Goal: Task Accomplishment & Management: Use online tool/utility

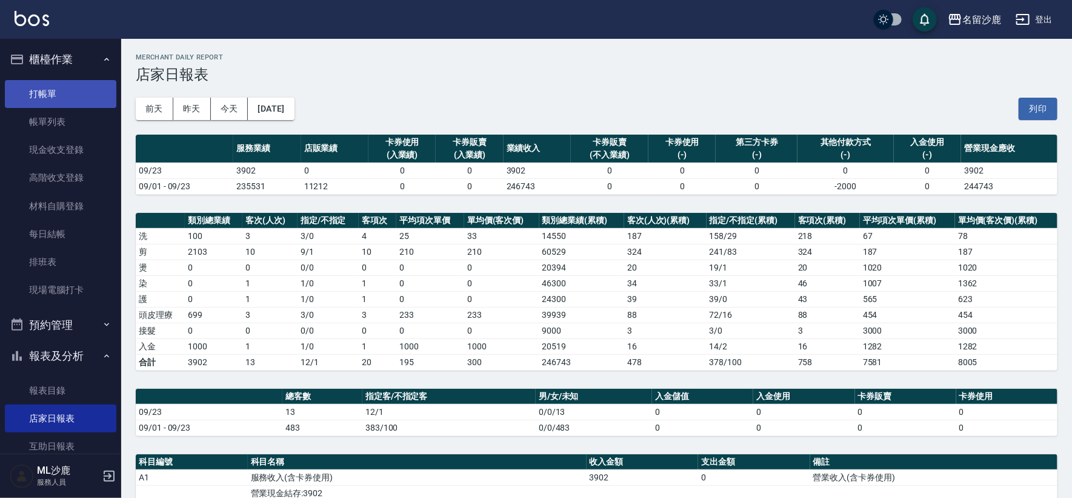
click at [39, 90] on link "打帳單" at bounding box center [61, 94] width 112 height 28
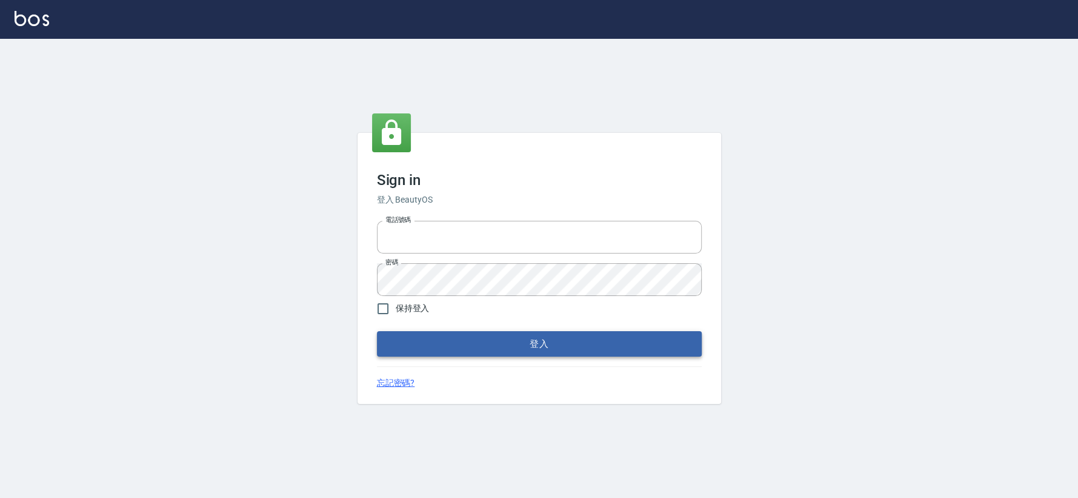
type input "0426653545"
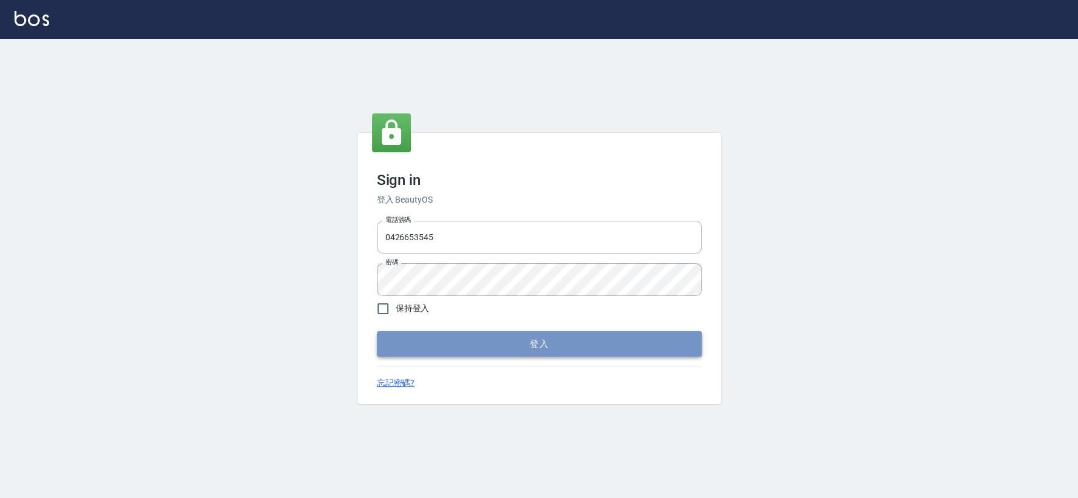
click at [470, 342] on button "登入" at bounding box center [539, 343] width 325 height 25
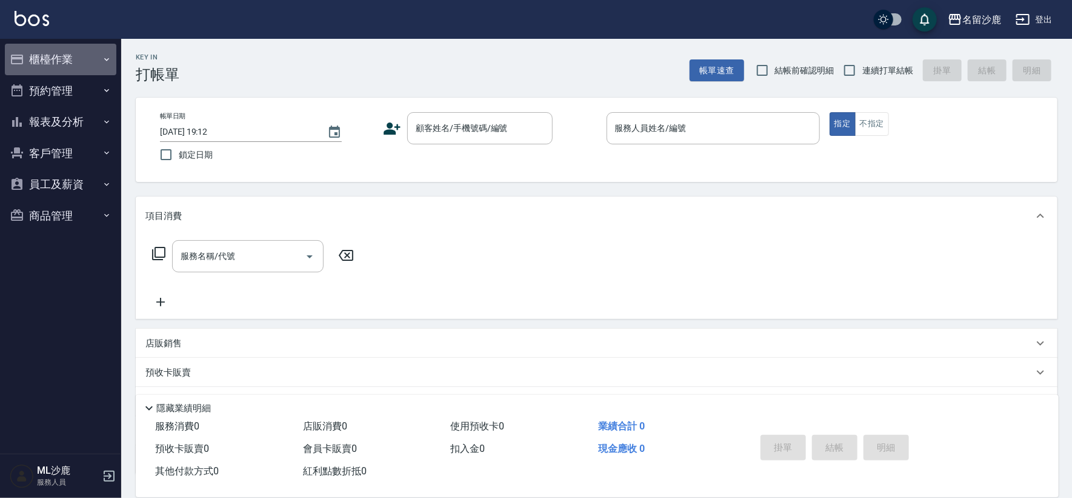
click at [77, 60] on button "櫃檯作業" at bounding box center [61, 60] width 112 height 32
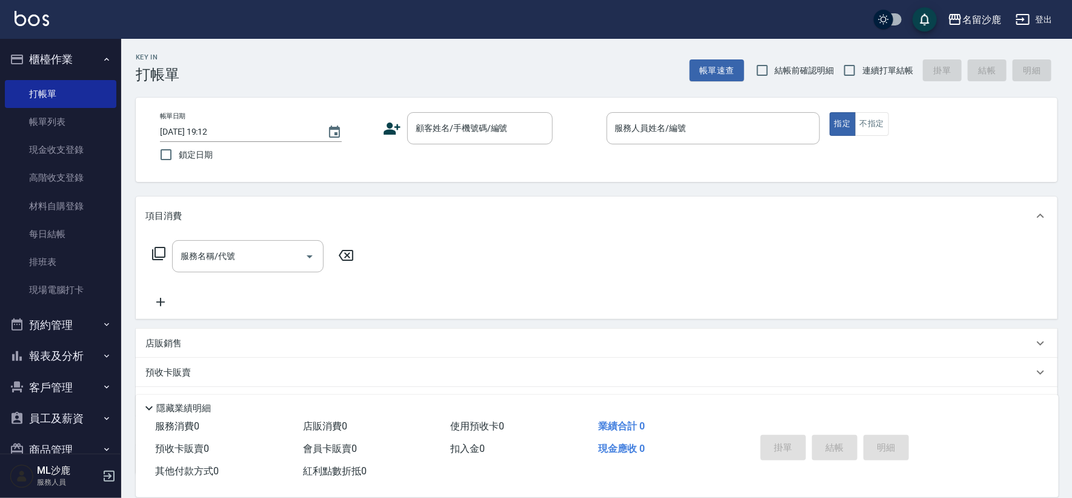
click at [224, 160] on label "鎖定日期" at bounding box center [258, 154] width 210 height 25
click at [179, 160] on input "鎖定日期" at bounding box center [165, 154] width 25 height 25
checkbox input "true"
click at [864, 78] on label "連續打單結帳" at bounding box center [875, 70] width 76 height 25
click at [862, 78] on input "連續打單結帳" at bounding box center [849, 70] width 25 height 25
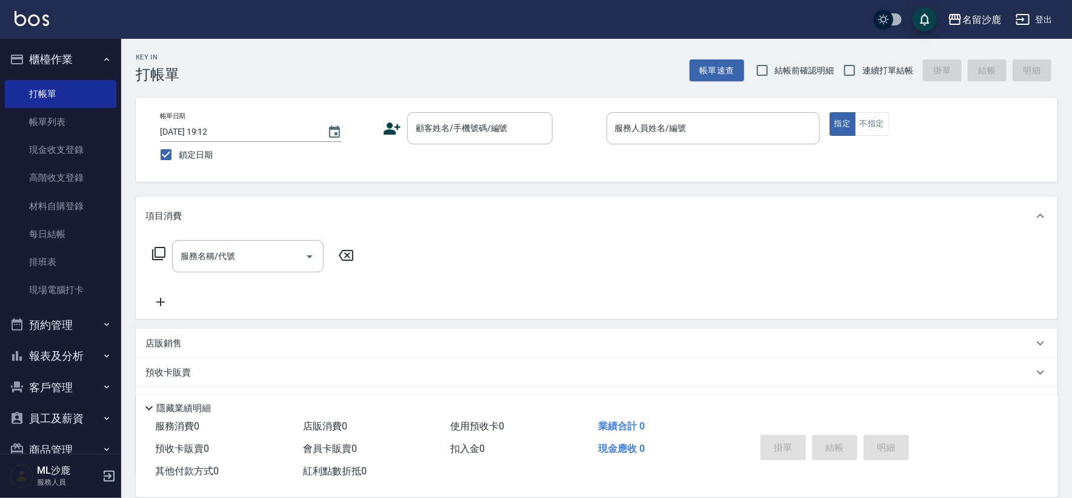
checkbox input "true"
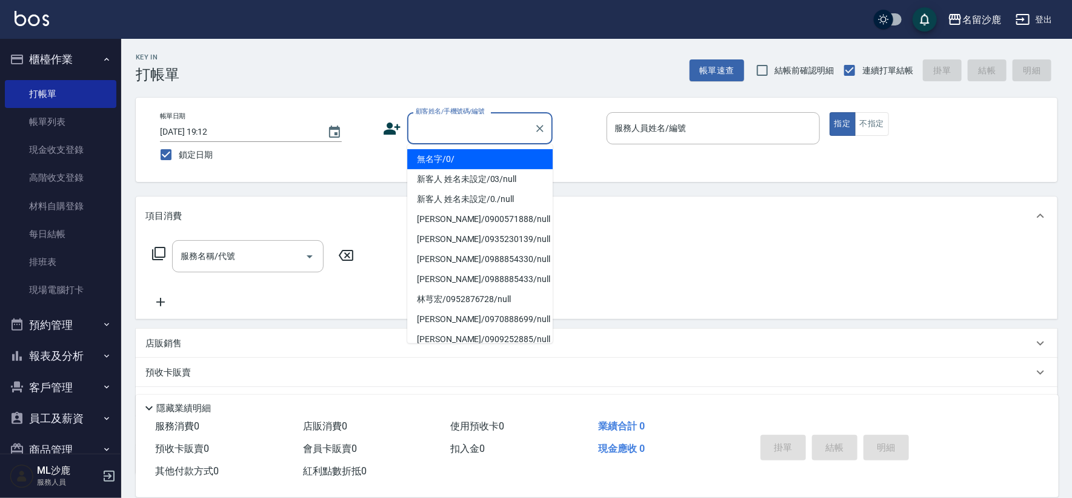
click at [492, 133] on input "顧客姓名/手機號碼/編號" at bounding box center [471, 128] width 116 height 21
type input "無名字/0/"
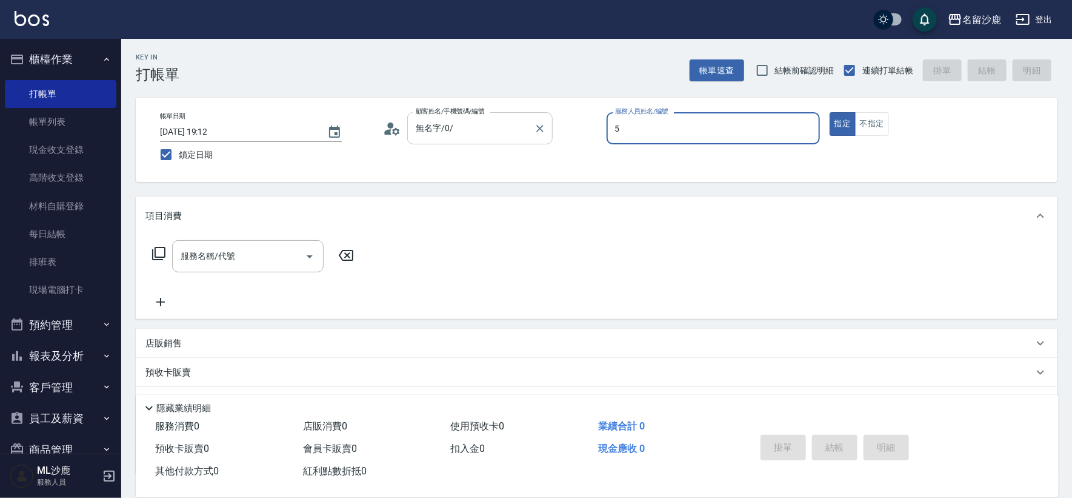
type input "謝松宸-5"
type button "true"
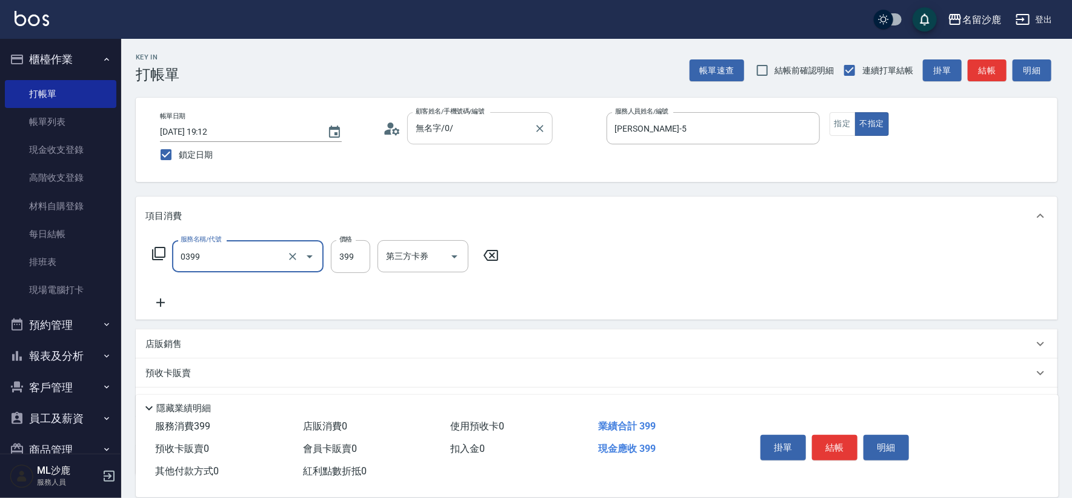
type input "海鹽399(0399)"
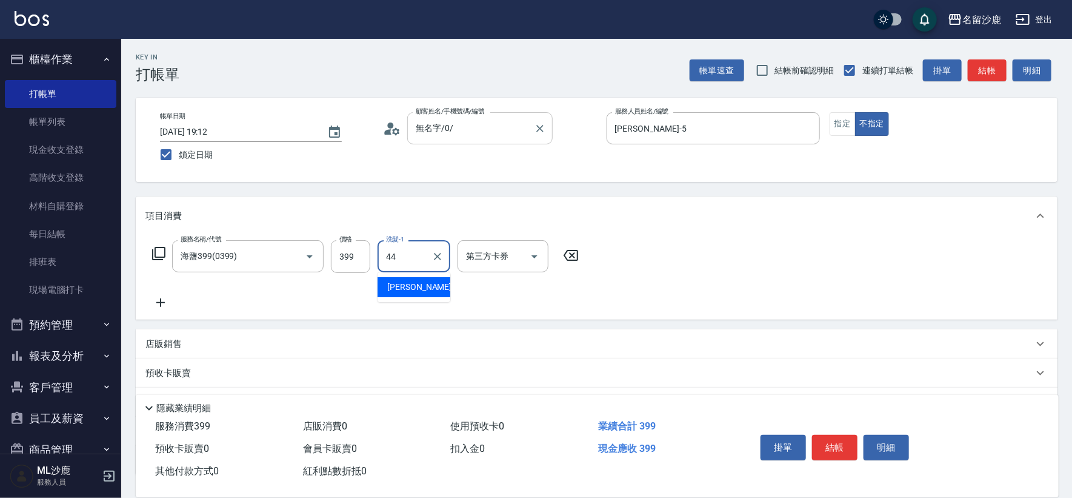
type input "蔡 雅婷-44"
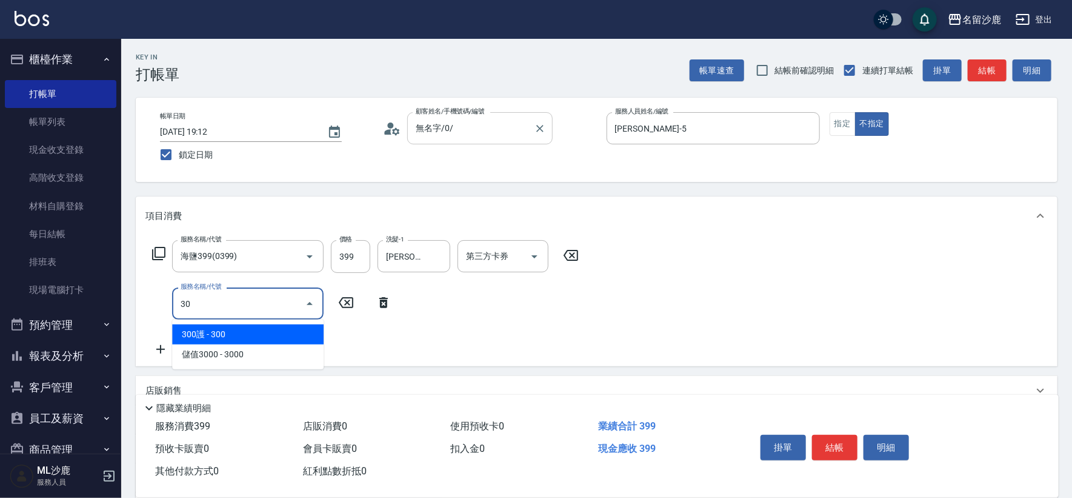
type input "304"
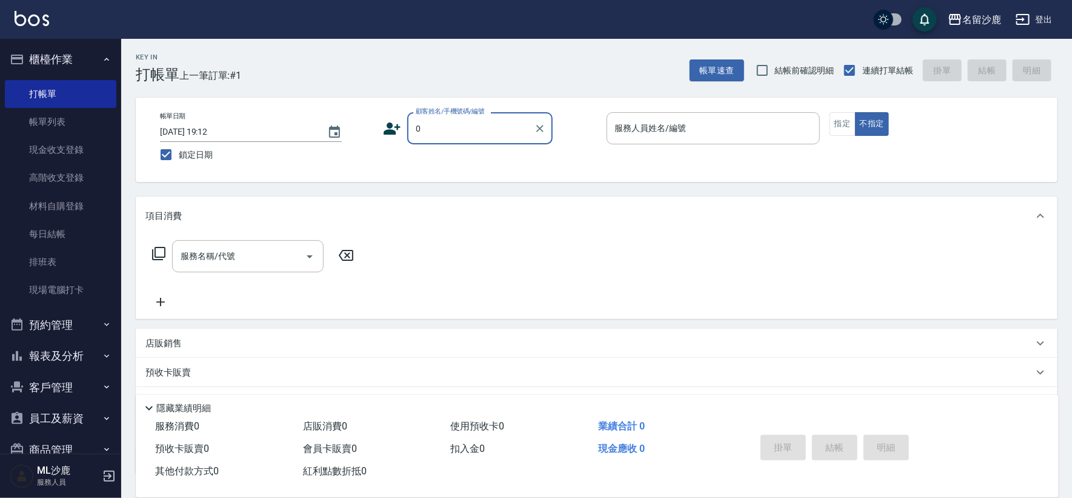
type input "無名字/0/"
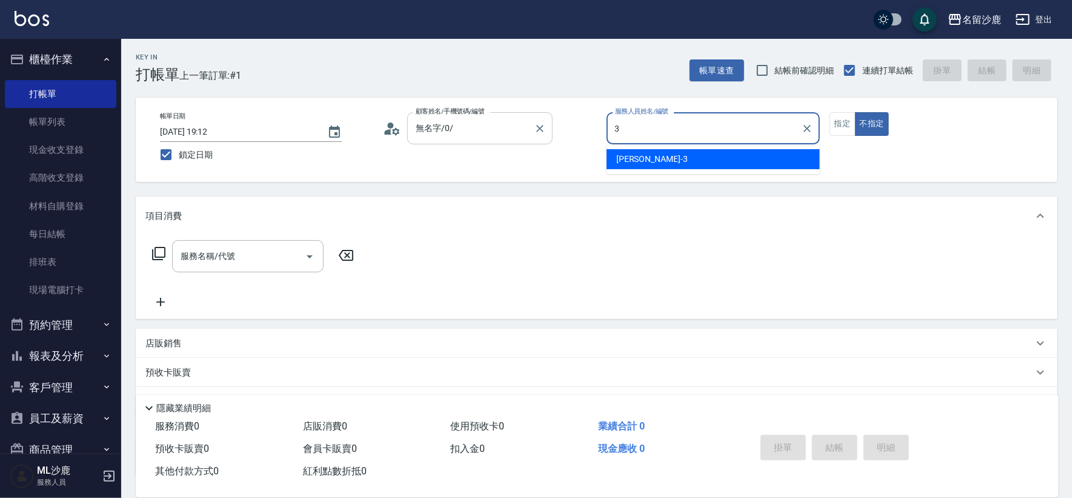
type input "3"
type button "false"
type input "莊郁亭-3"
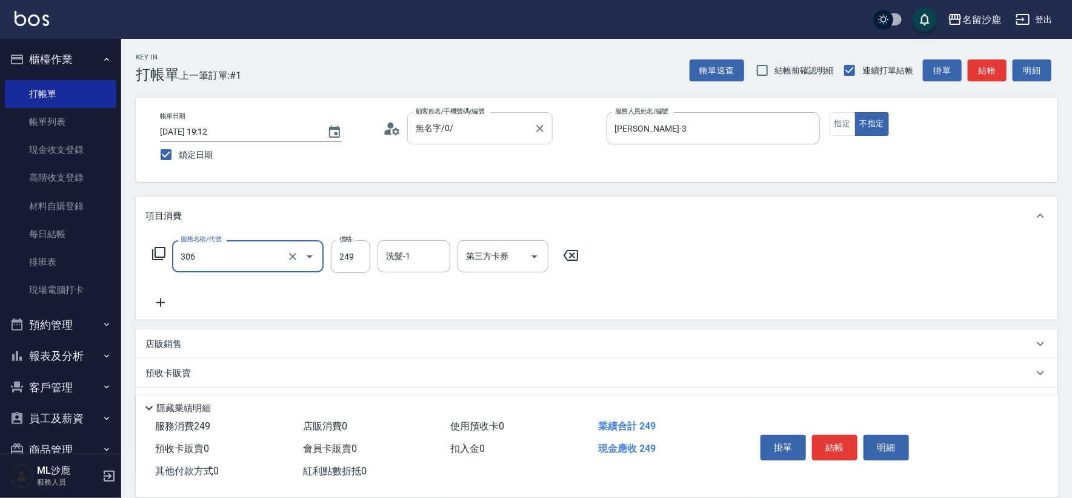
type input "剪髮(306)"
type input "蔡 雅婷-44"
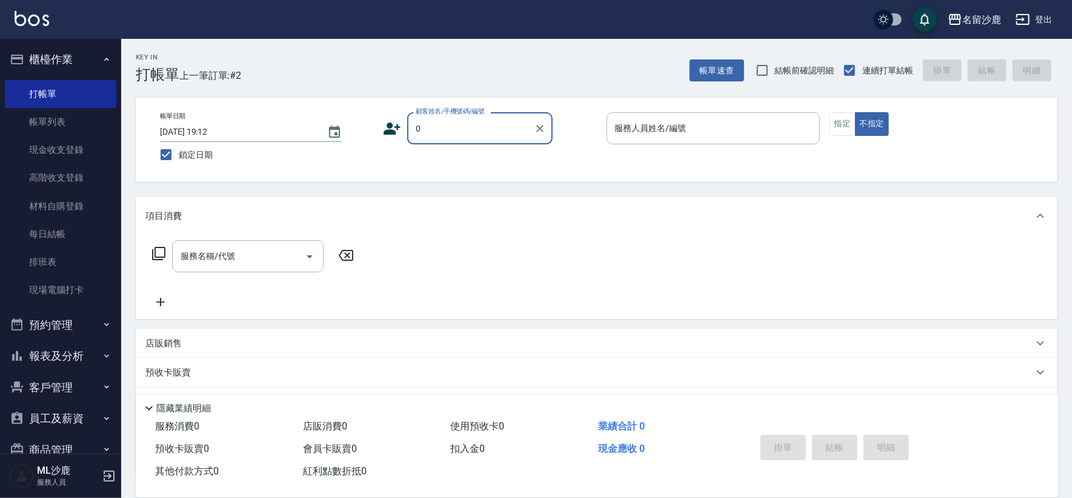
type input "無名字/0/"
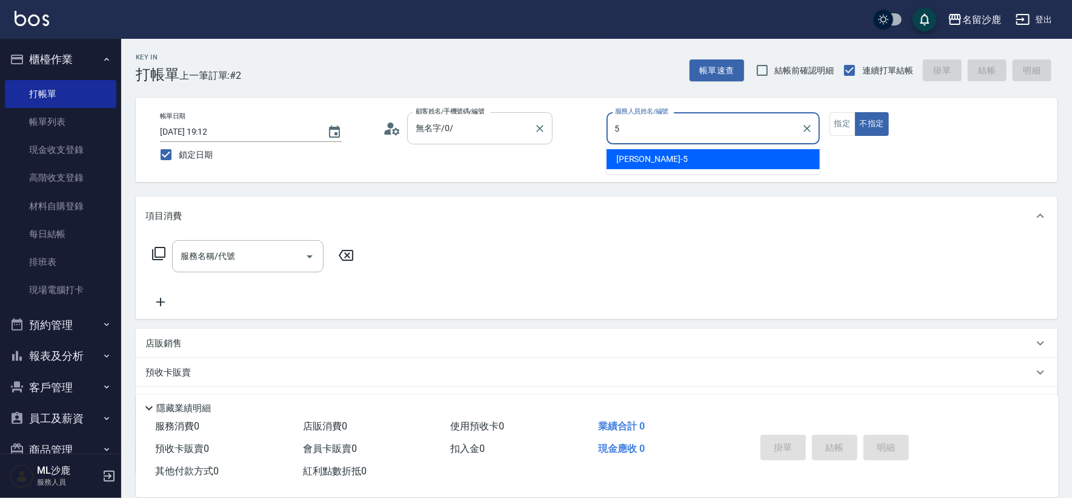
type input "謝松宸-5"
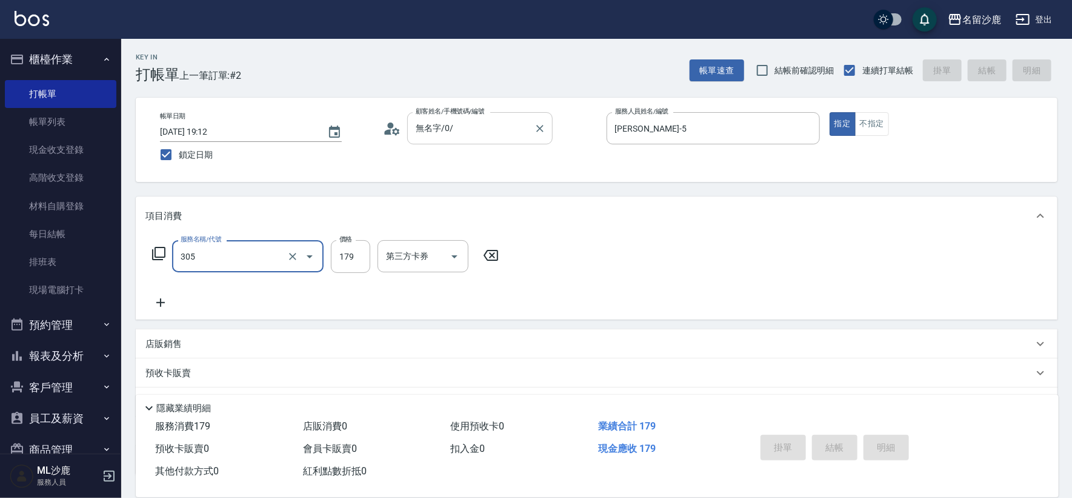
type input "305"
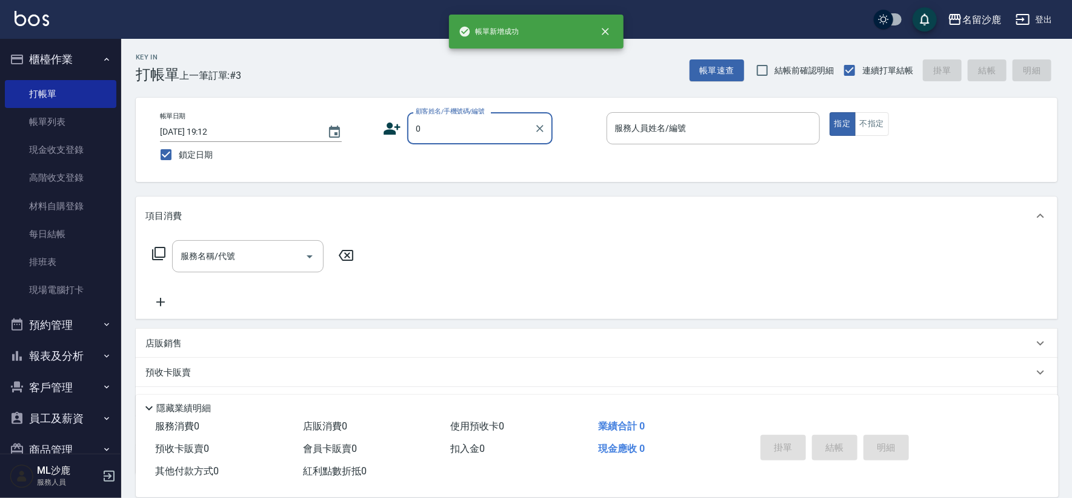
type input "無名字/0/"
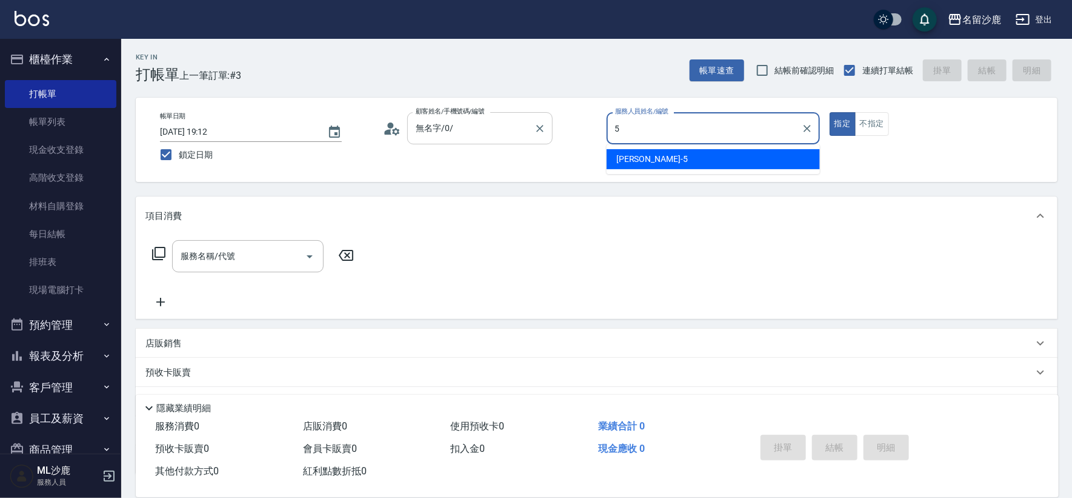
type input "謝松宸-5"
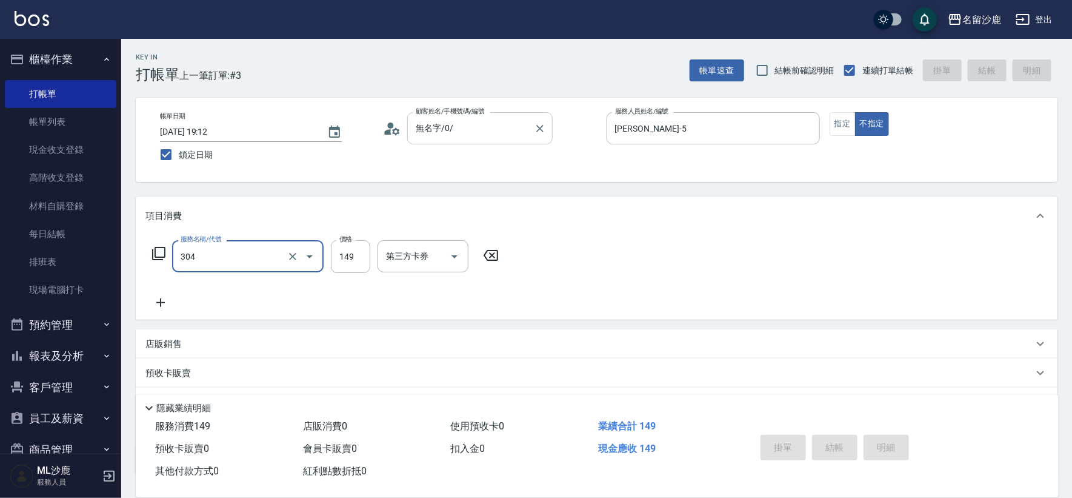
type input "304"
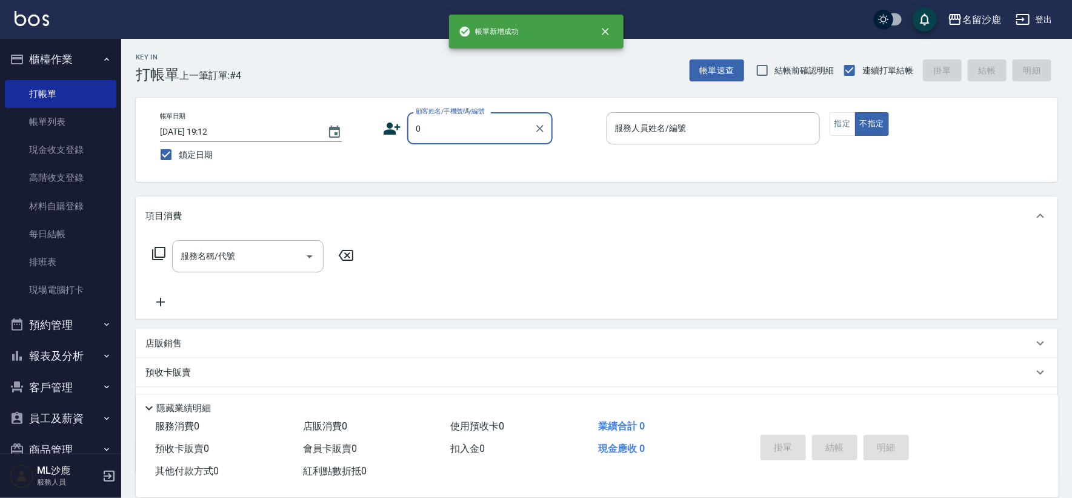
type input "無名字/0/"
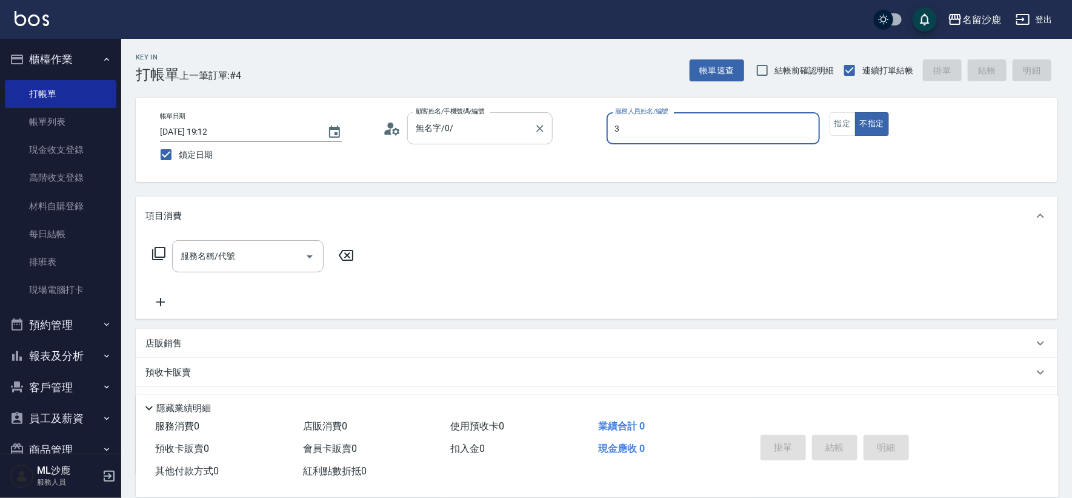
type input "莊郁亭-3"
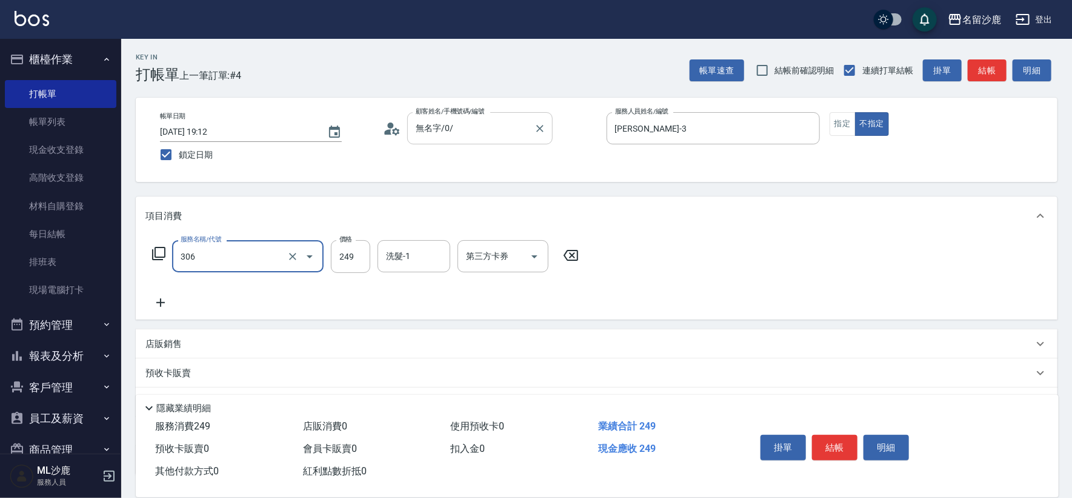
type input "剪髮(306)"
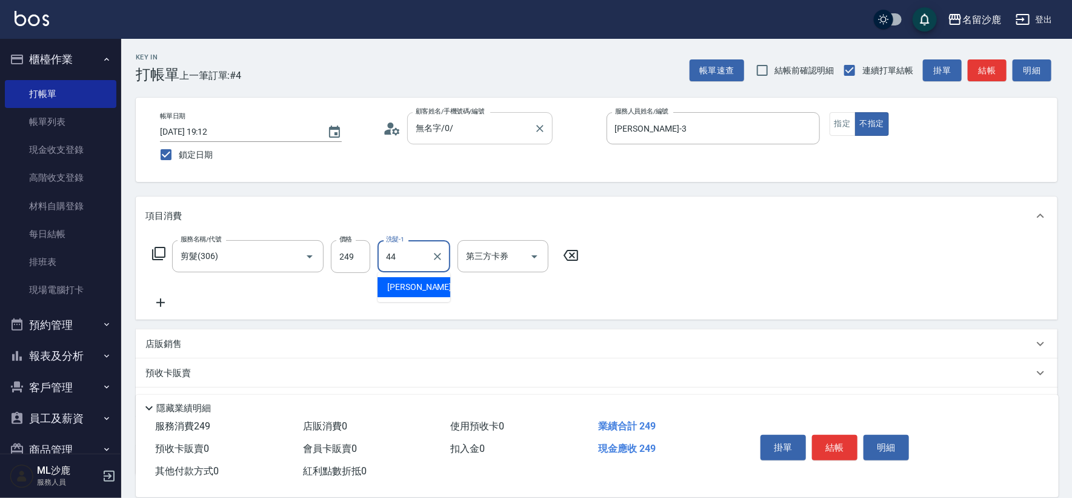
type input "蔡 雅婷-44"
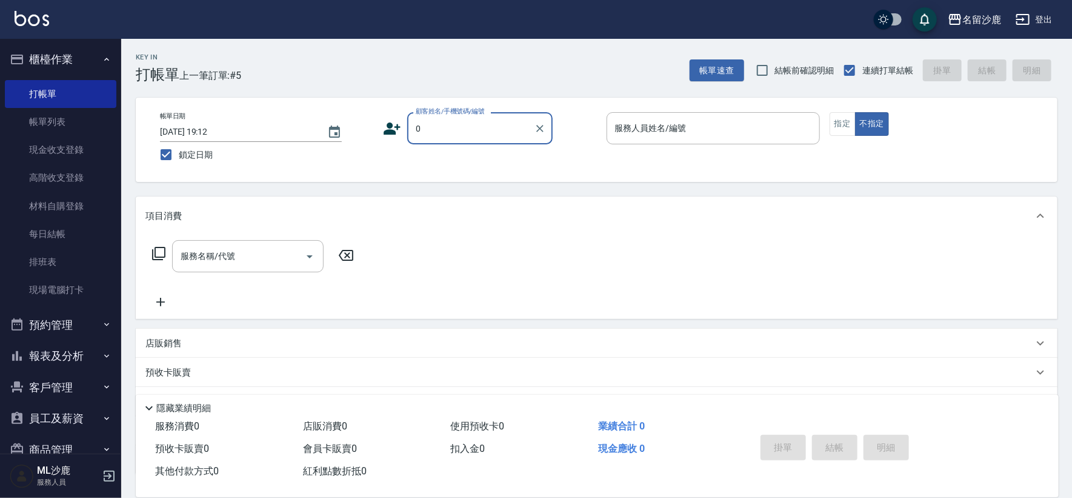
type input "無名字/0/"
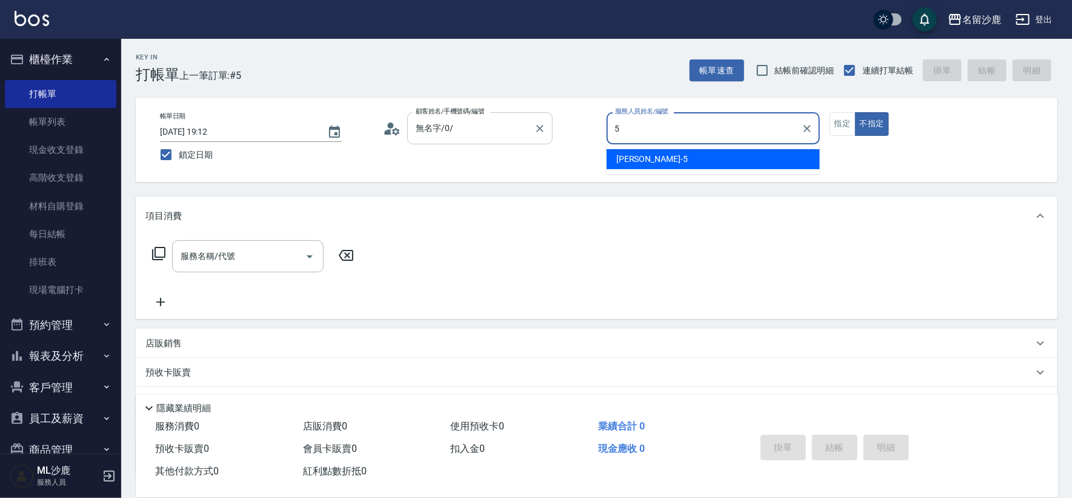
type input "謝松宸-5"
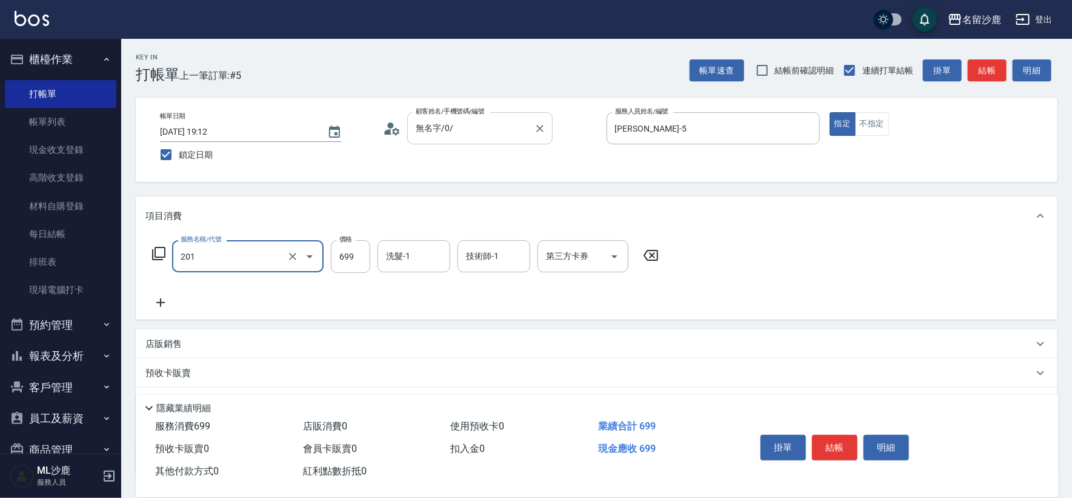
type input "基礎燙(201)"
type input "1099"
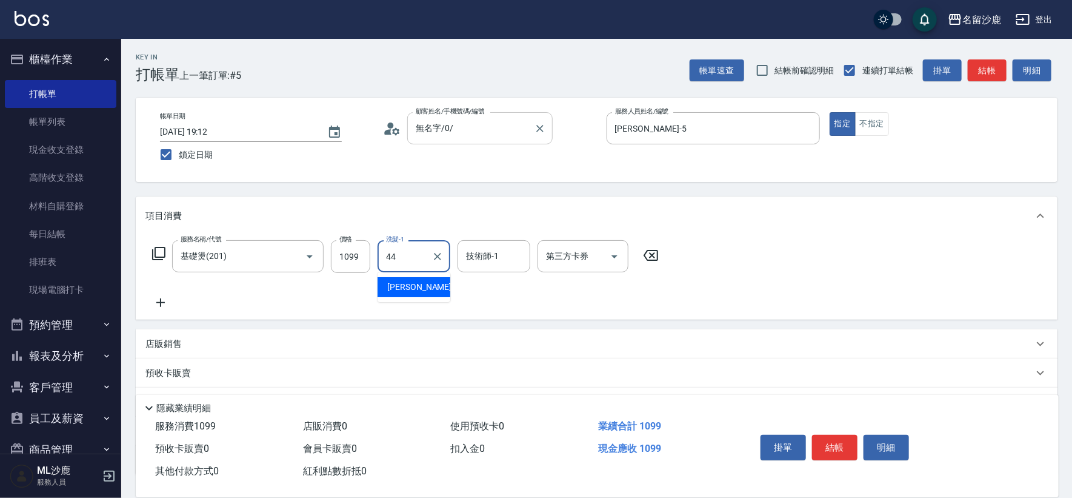
type input "蔡 雅婷-44"
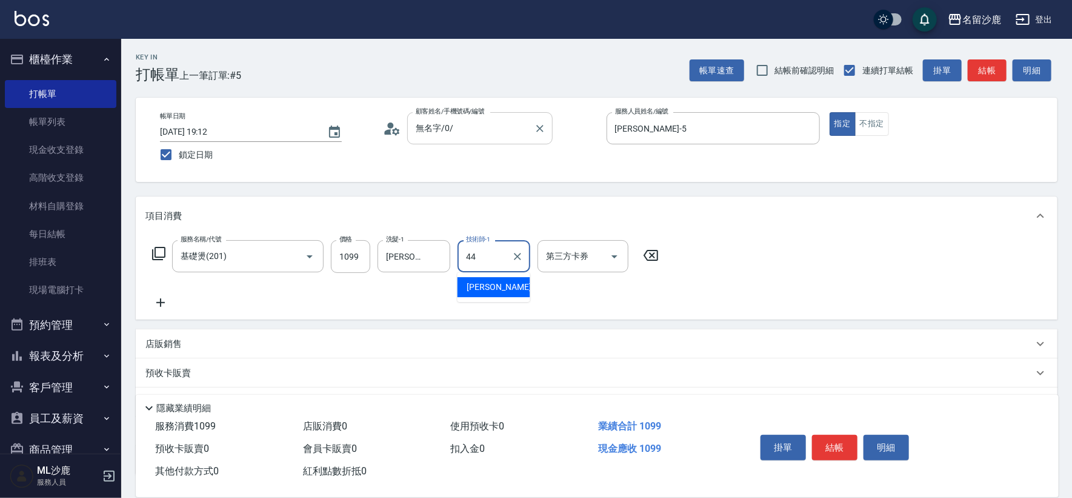
type input "蔡 雅婷-44"
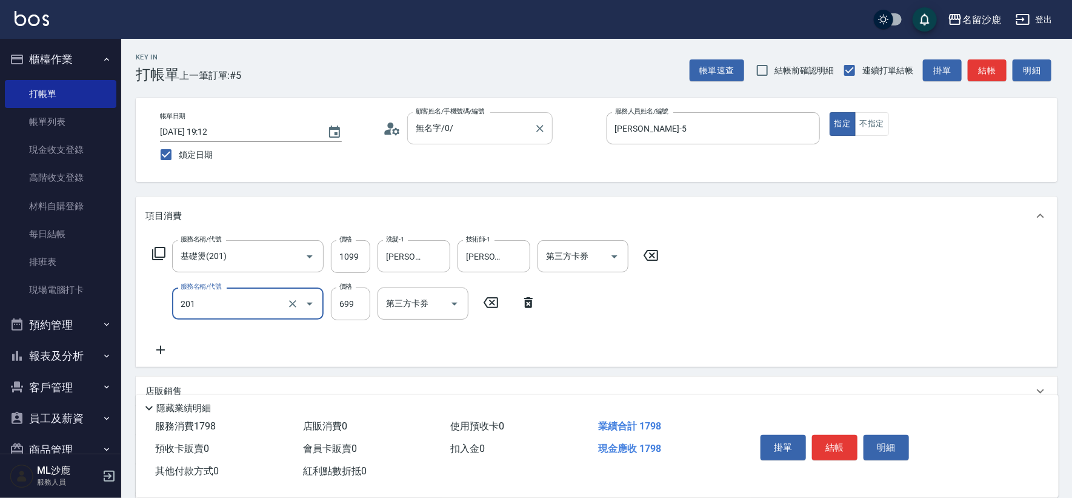
type input "基礎燙(201)"
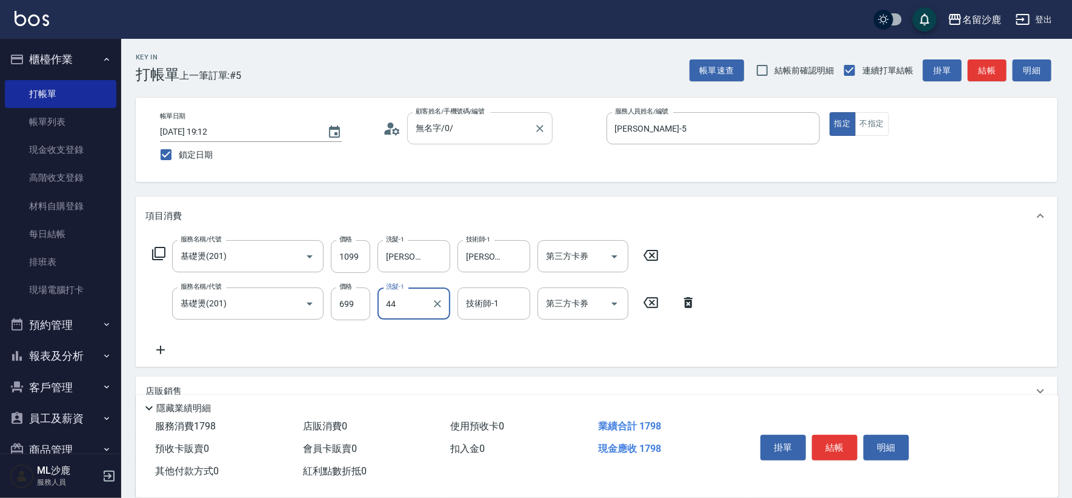
type input "蔡 雅婷-44"
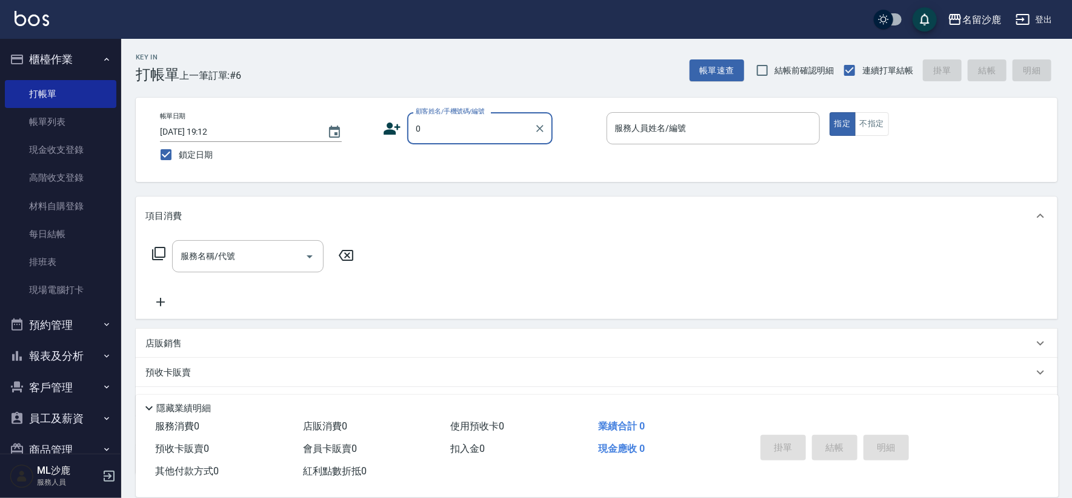
type input "無名字/0/"
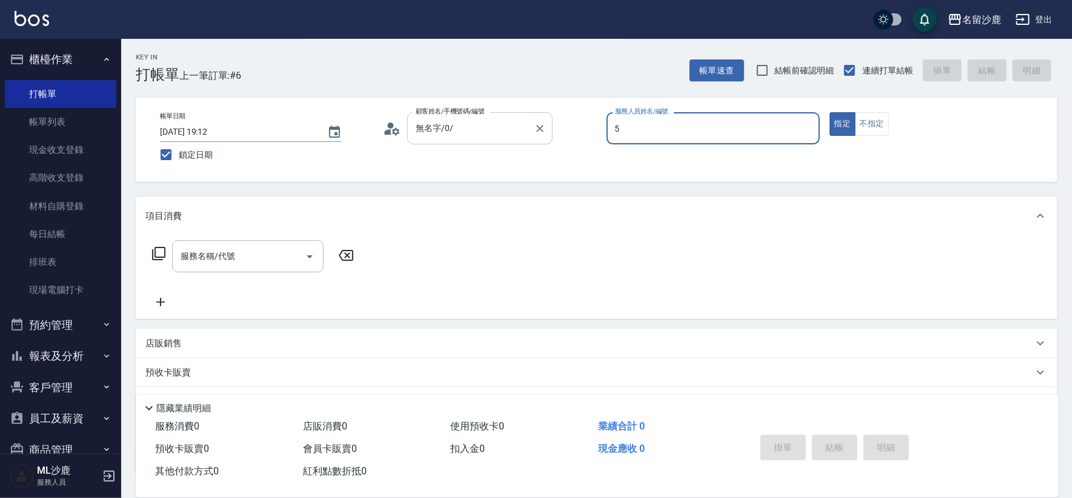
type input "謝松宸-5"
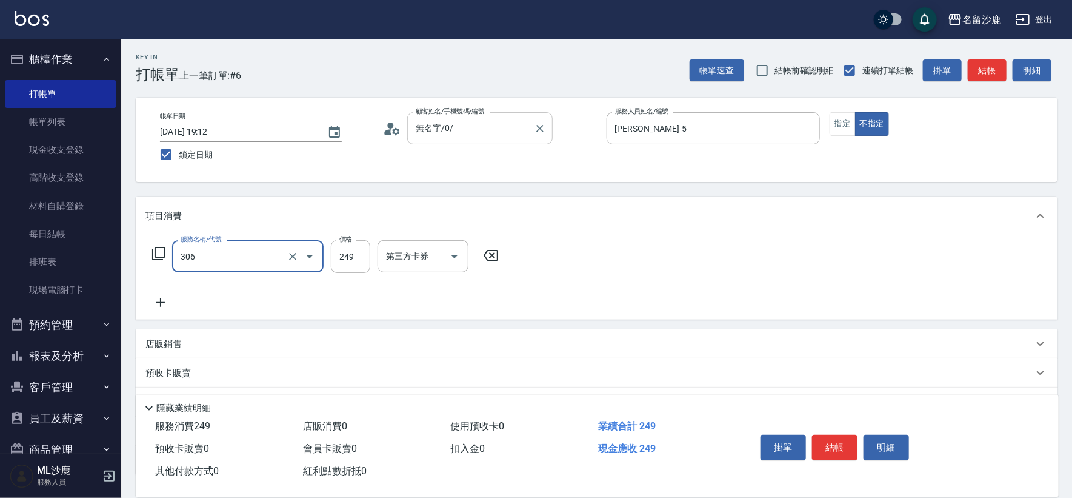
type input "剪髮(306)"
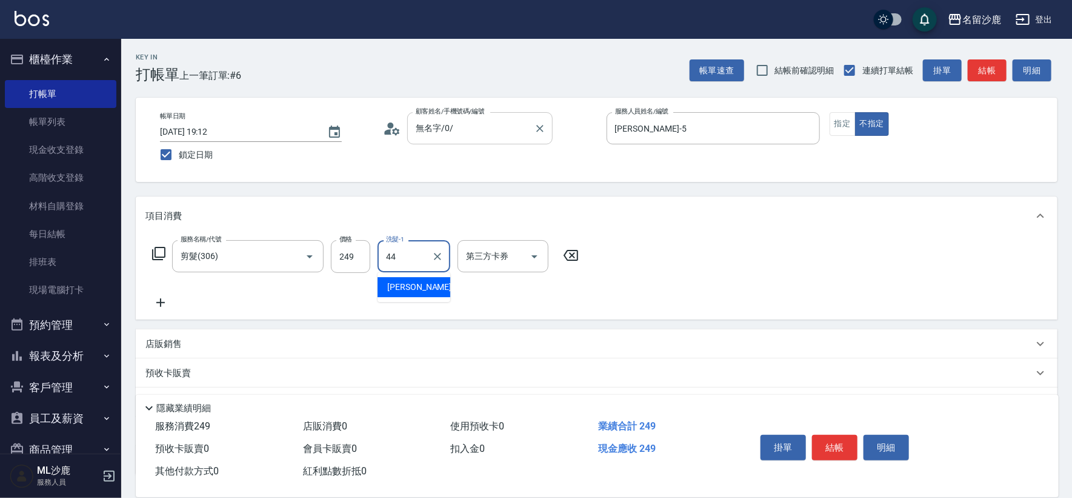
type input "蔡 雅婷-44"
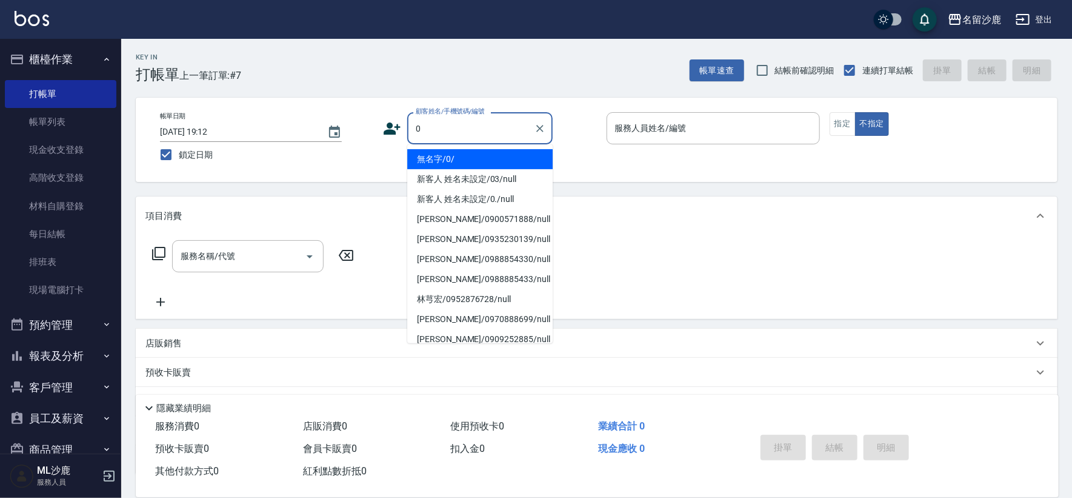
type input "無名字/0/"
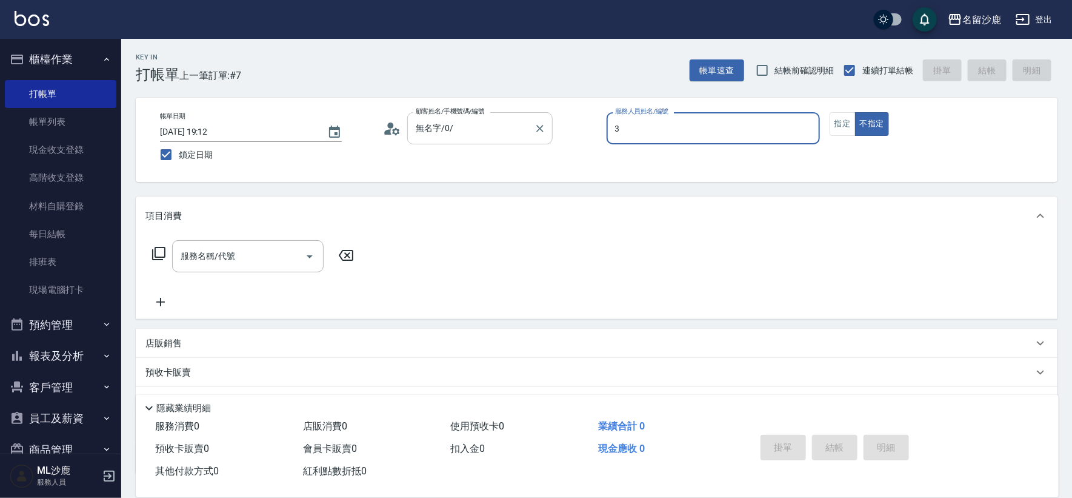
type input "莊郁亭-3"
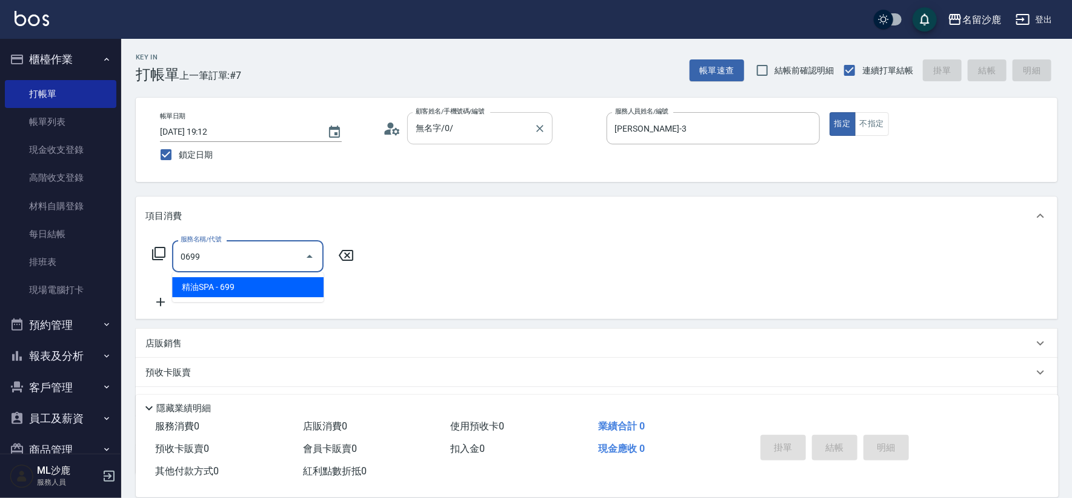
type input "精油SPA(0699)"
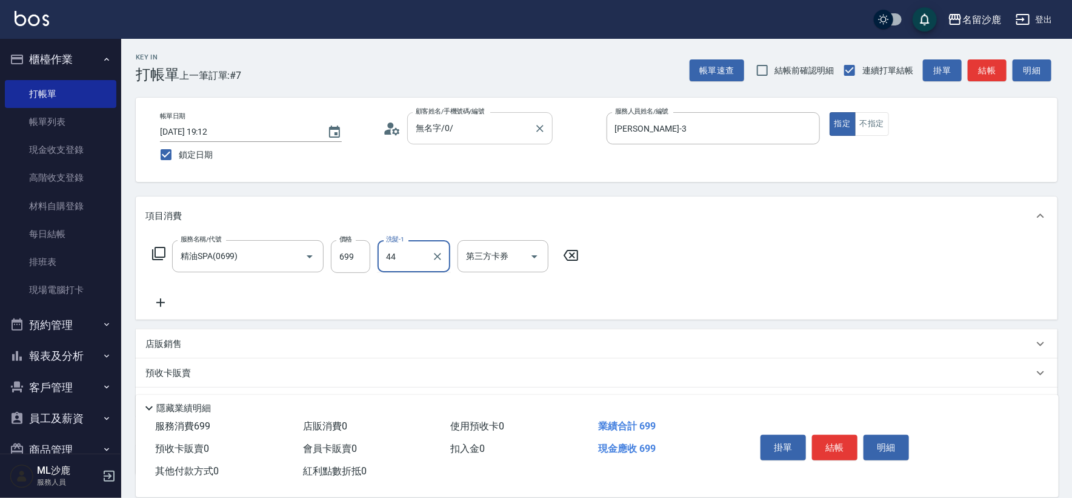
type input "蔡 雅婷-44"
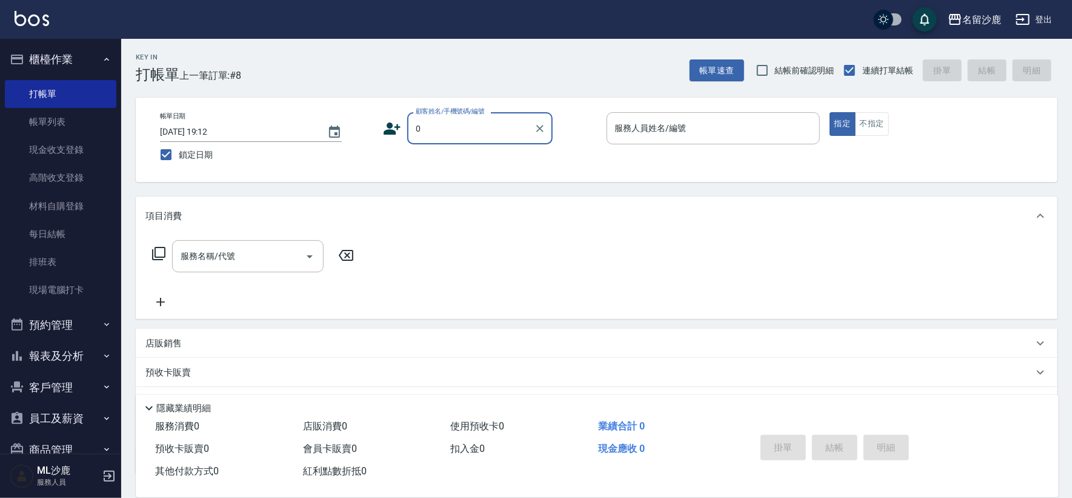
type input "無名字/0/"
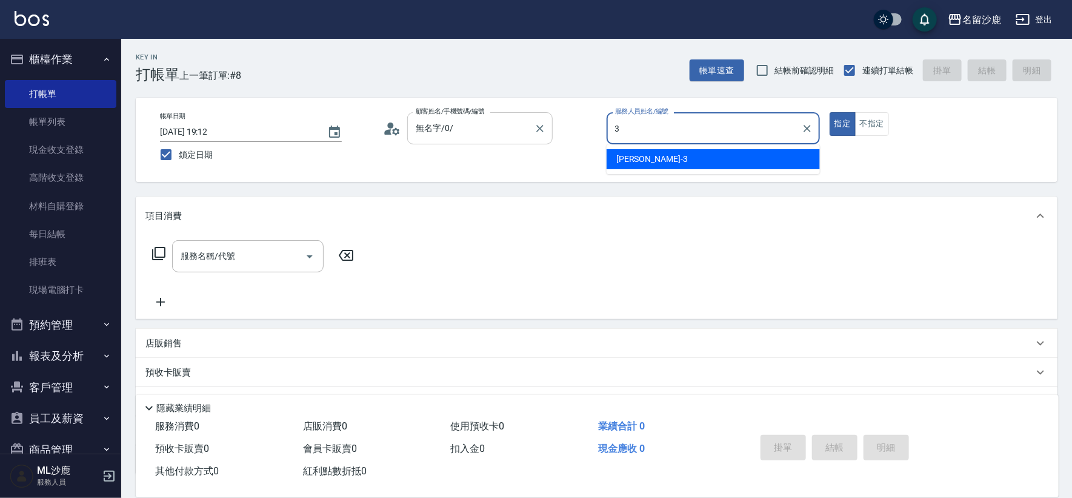
type input "莊郁亭-3"
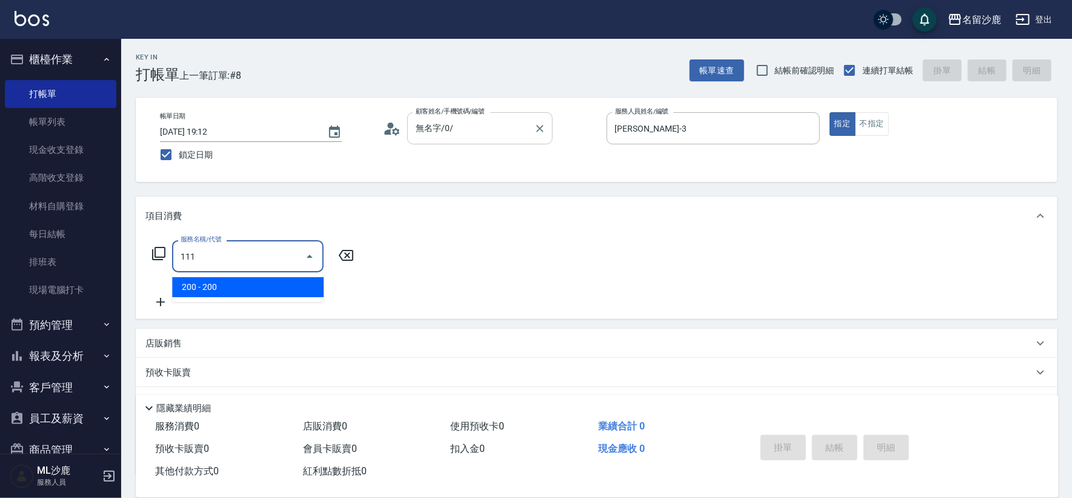
type input "200(111)"
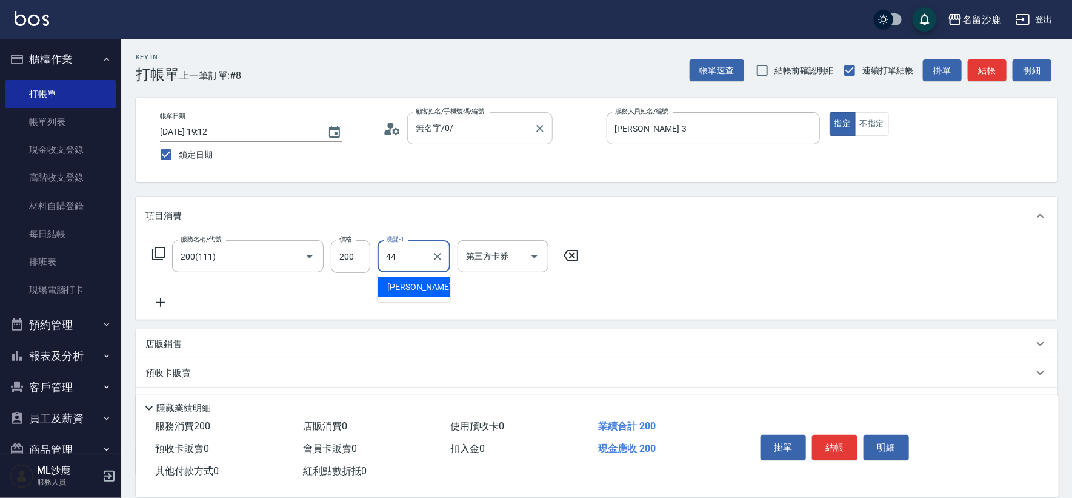
type input "蔡 雅婷-44"
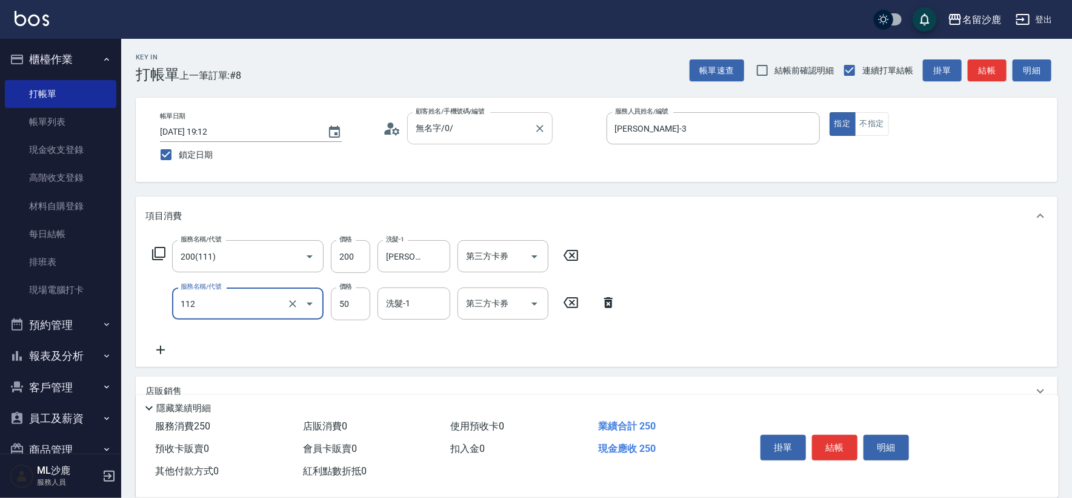
type input "精油50(112)"
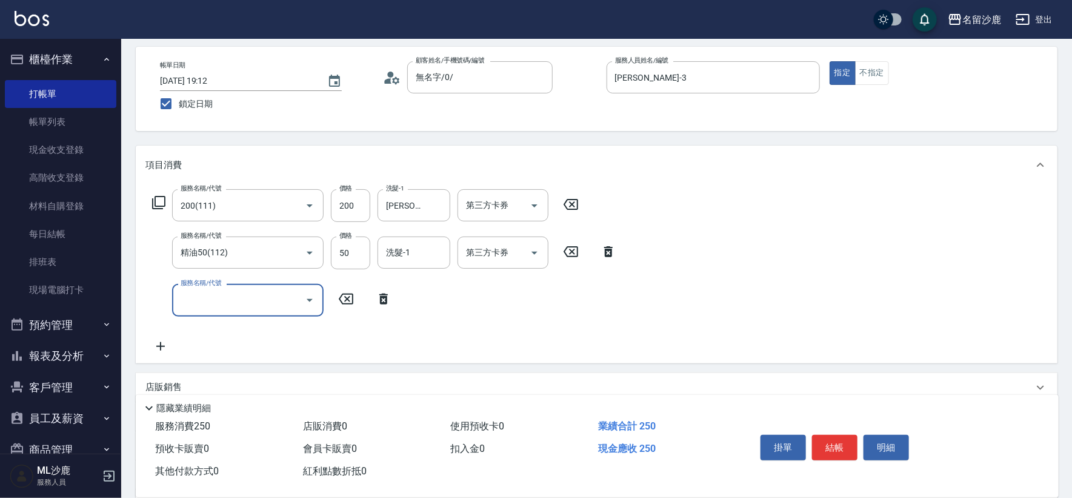
scroll to position [135, 0]
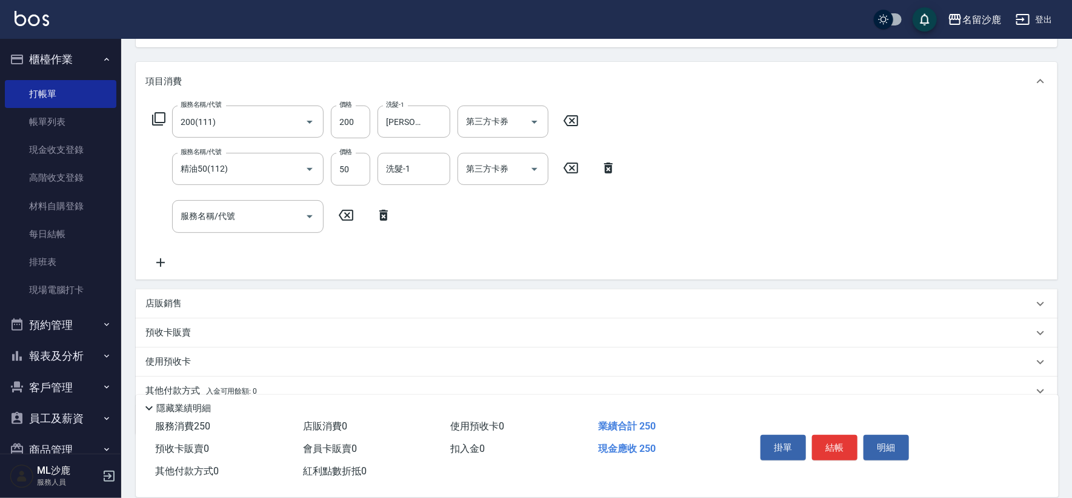
drag, startPoint x: 179, startPoint y: 305, endPoint x: 541, endPoint y: 243, distance: 367.7
click at [181, 302] on p "店販銷售" at bounding box center [163, 303] width 36 height 13
type input "莊郁亭-3"
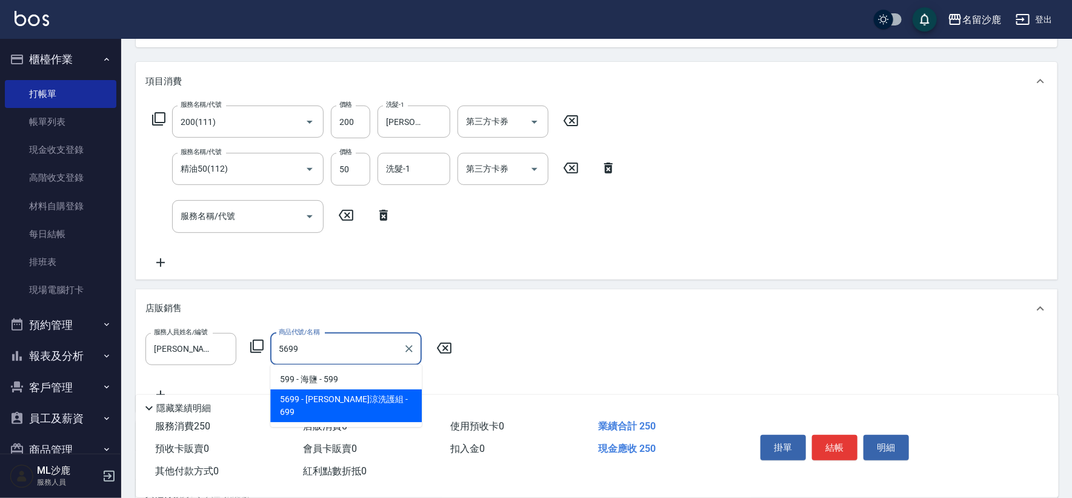
type input "水水沁涼洗護組"
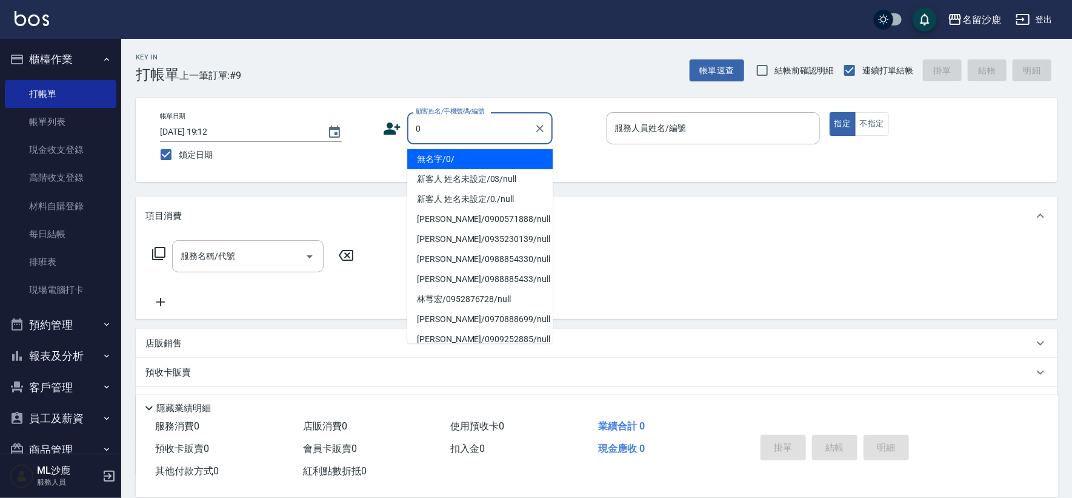
type input "無名字/0/"
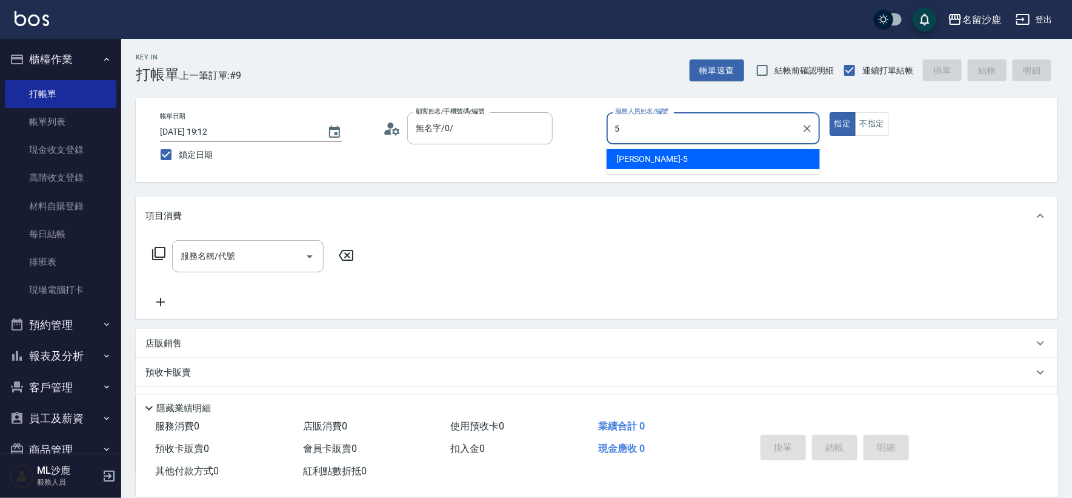
type input "謝松宸-5"
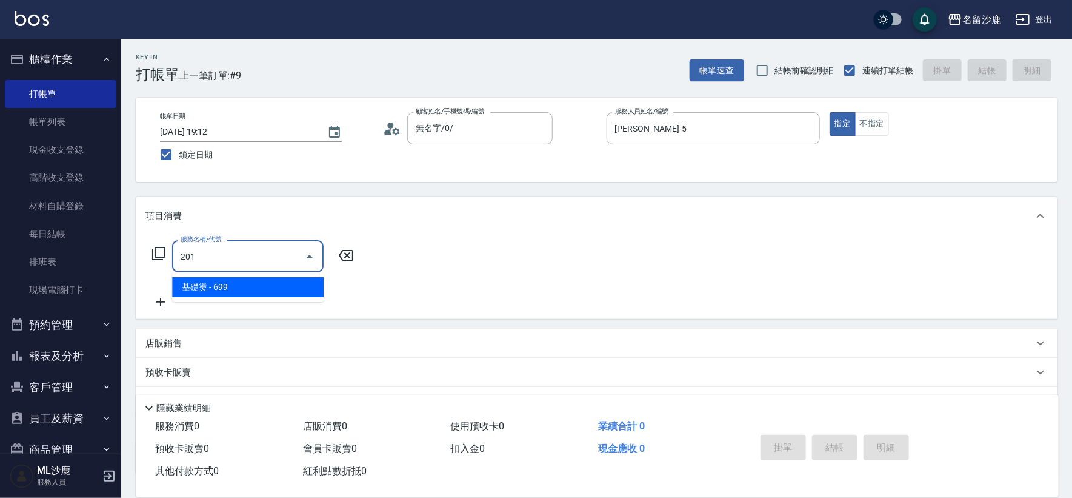
type input "基礎燙(201)"
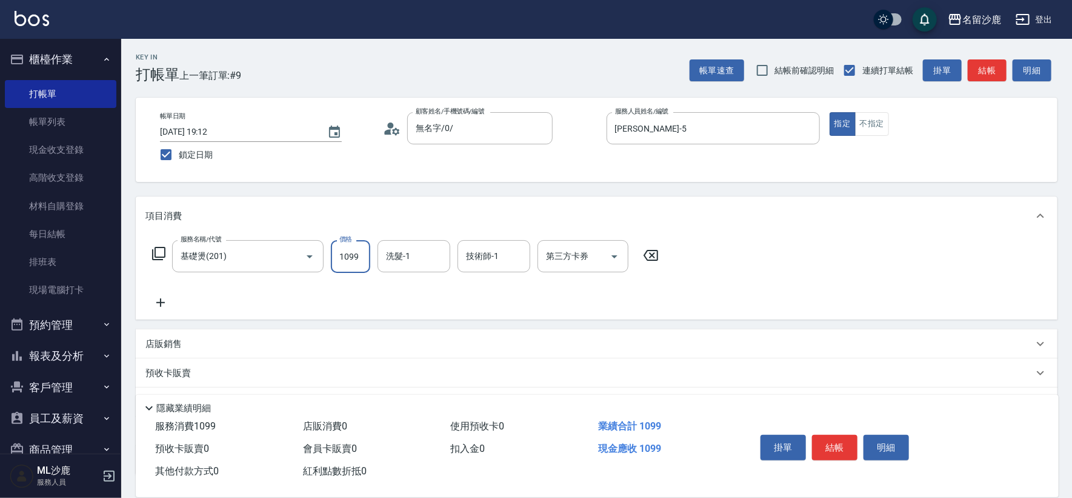
type input "1099"
type input "蔡 雅婷-44"
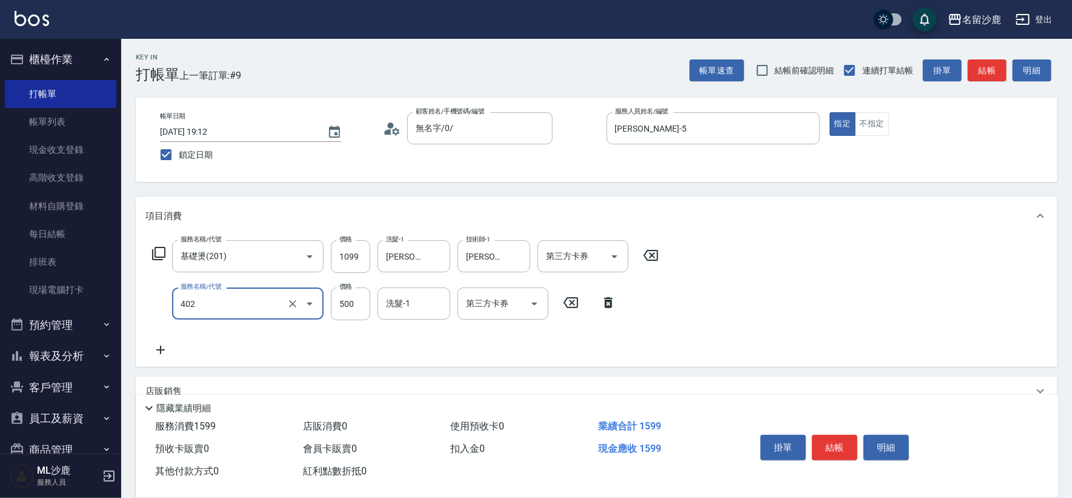
type input "500護(402)"
type input "蔡 雅婷-44"
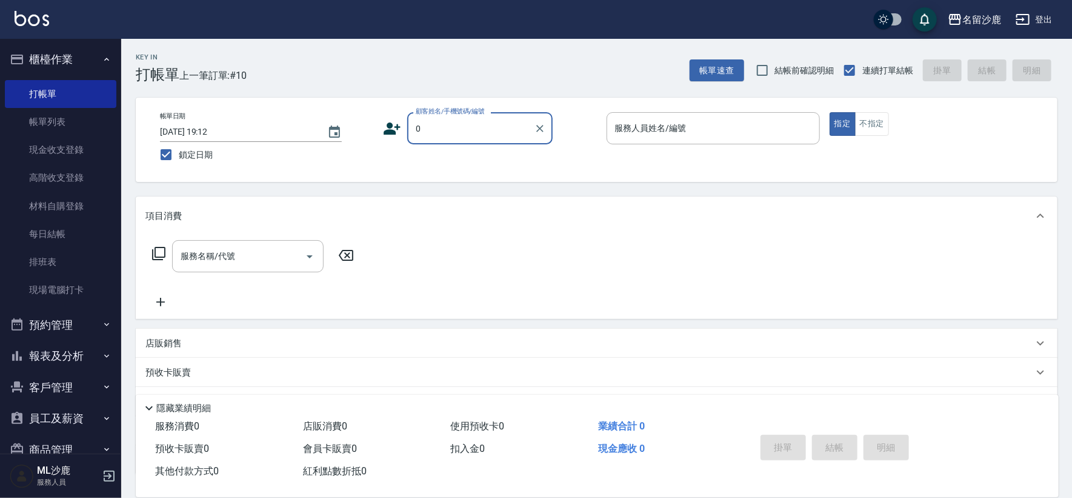
type input "無名字/0/"
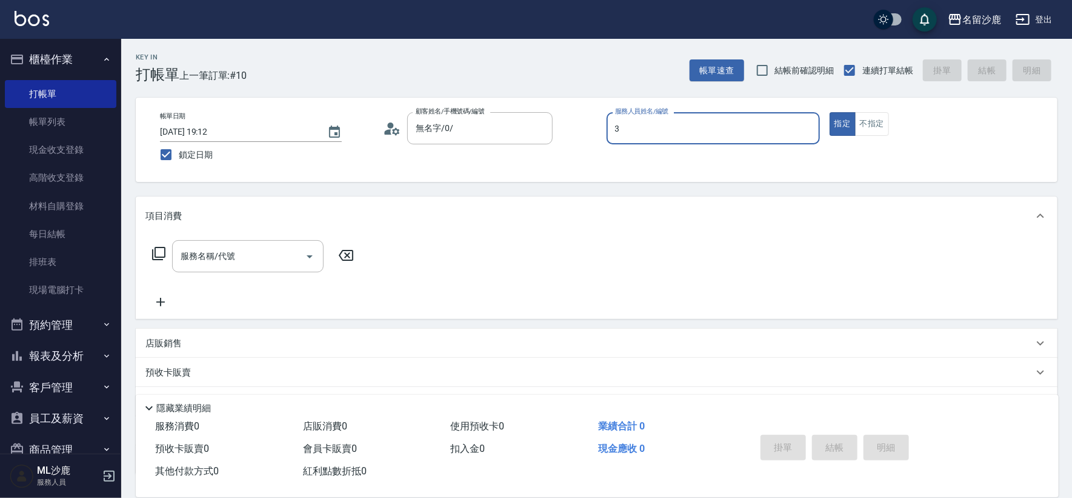
type input "莊郁亭-3"
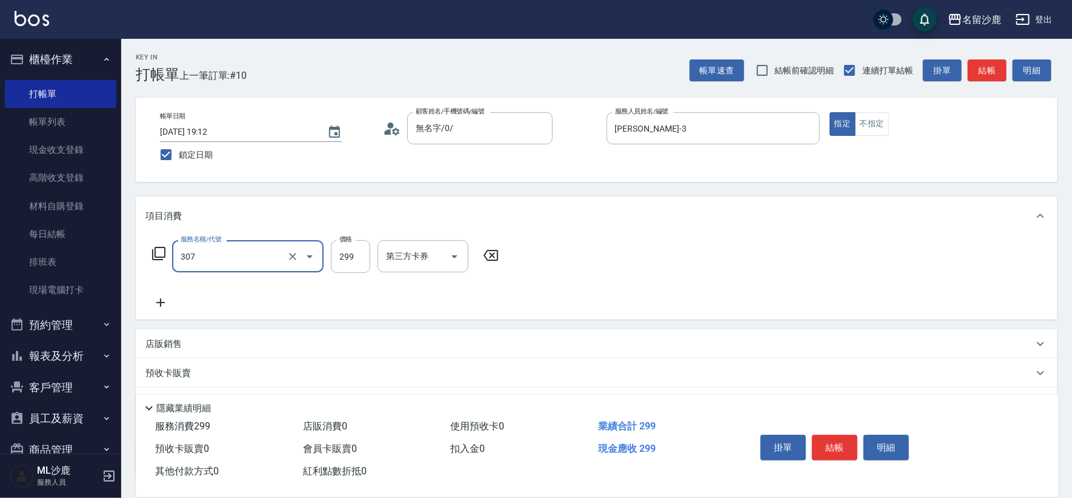
type input "剪髮(307)"
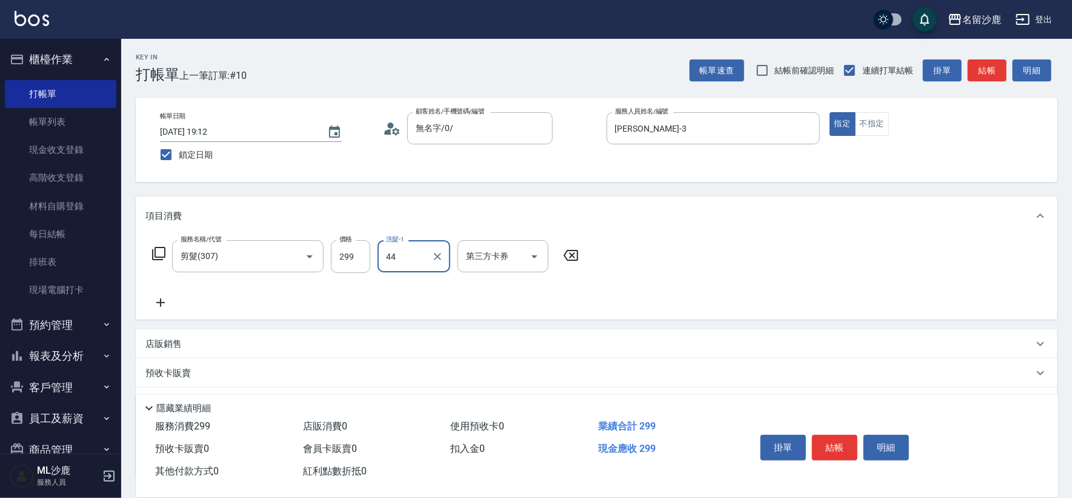
type input "蔡 雅婷-44"
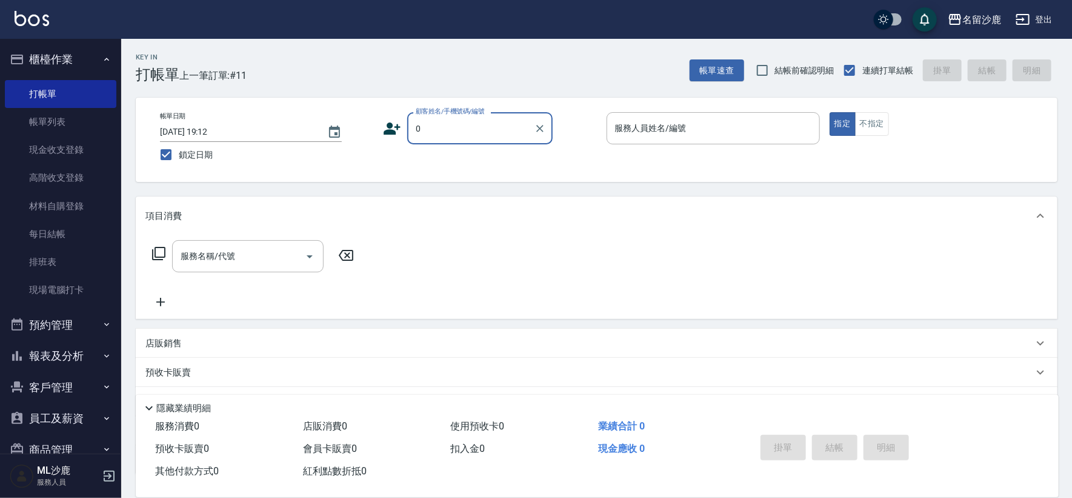
type input "無名字/0/"
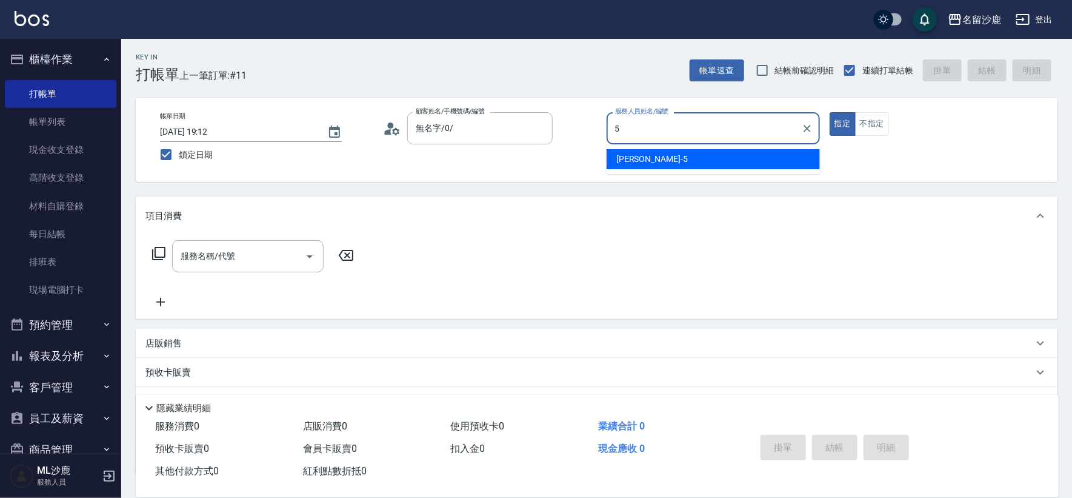
type input "謝松宸-5"
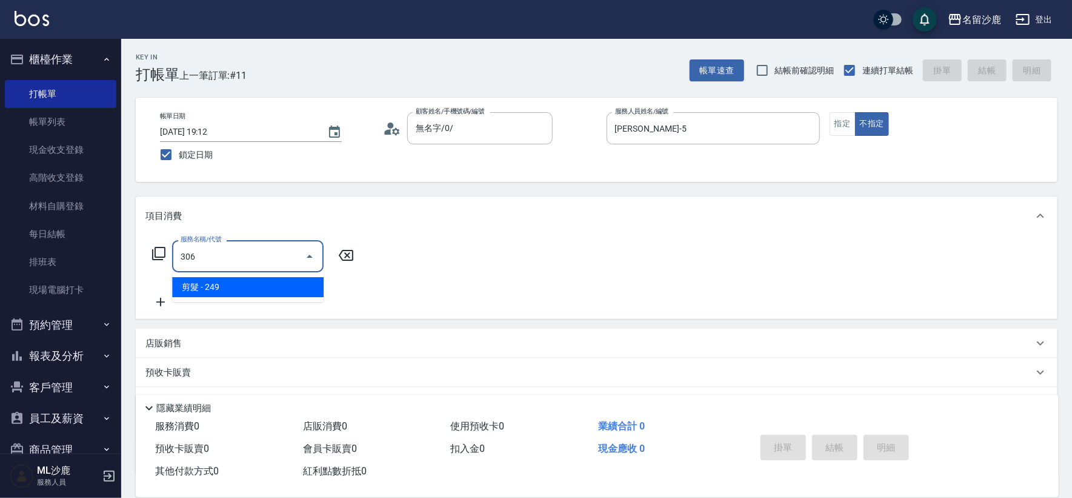
type input "剪髮(306)"
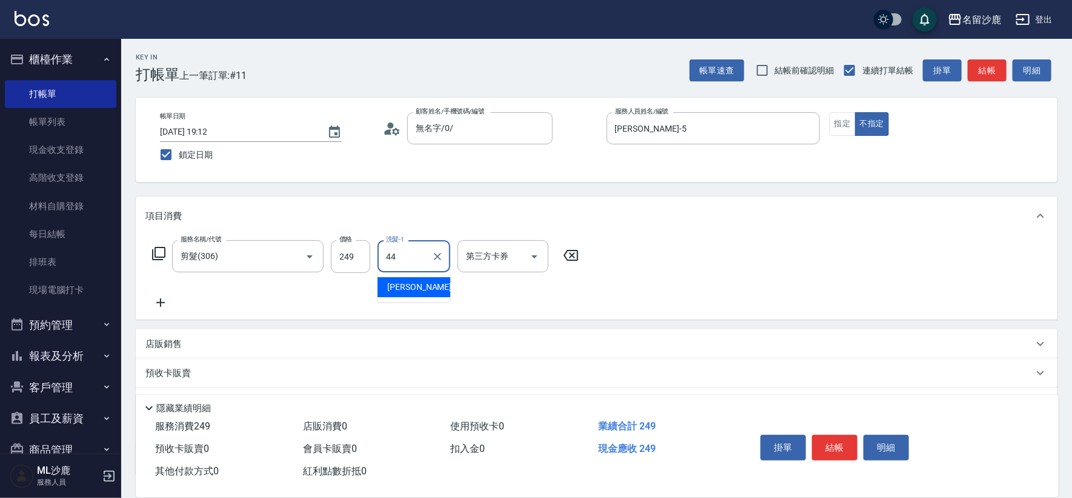
type input "蔡 雅婷-44"
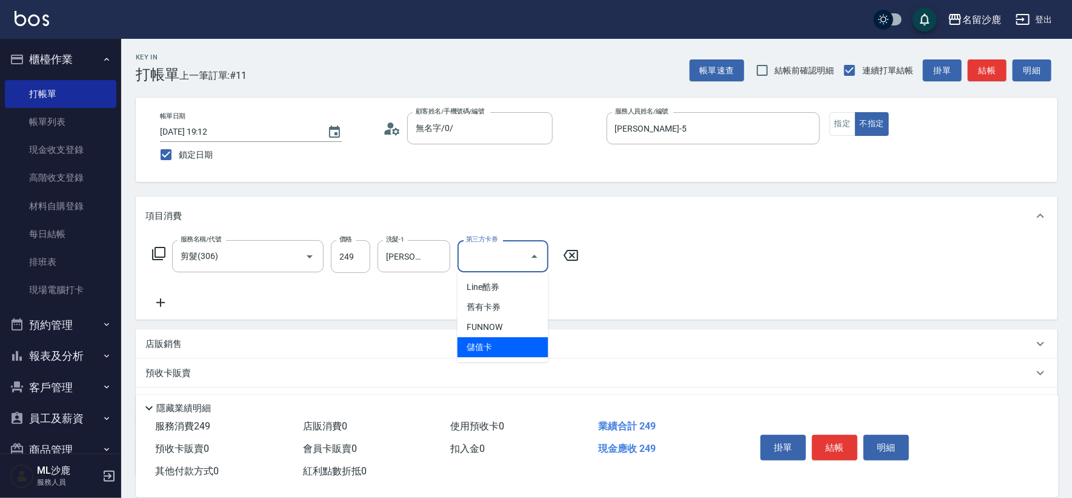
type input "儲值卡"
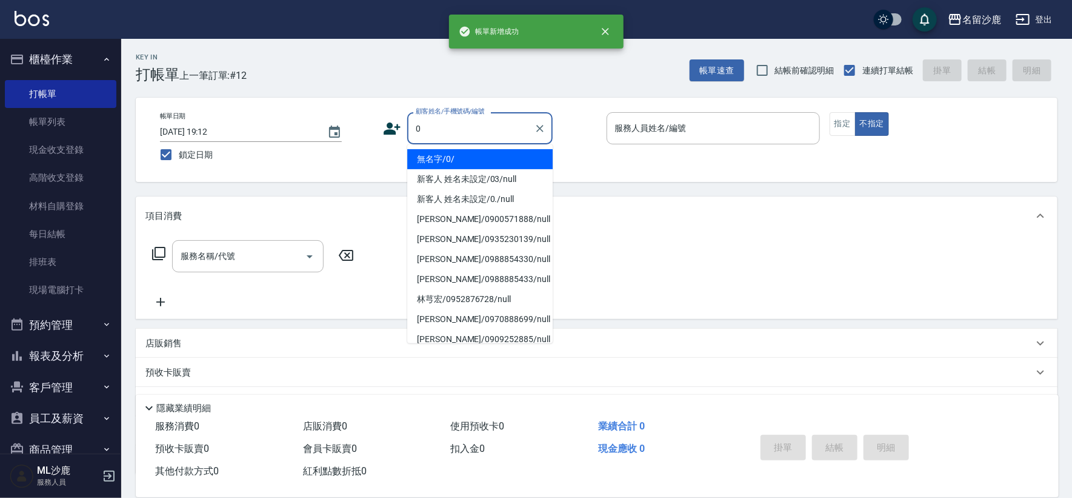
type input "無名字/0/"
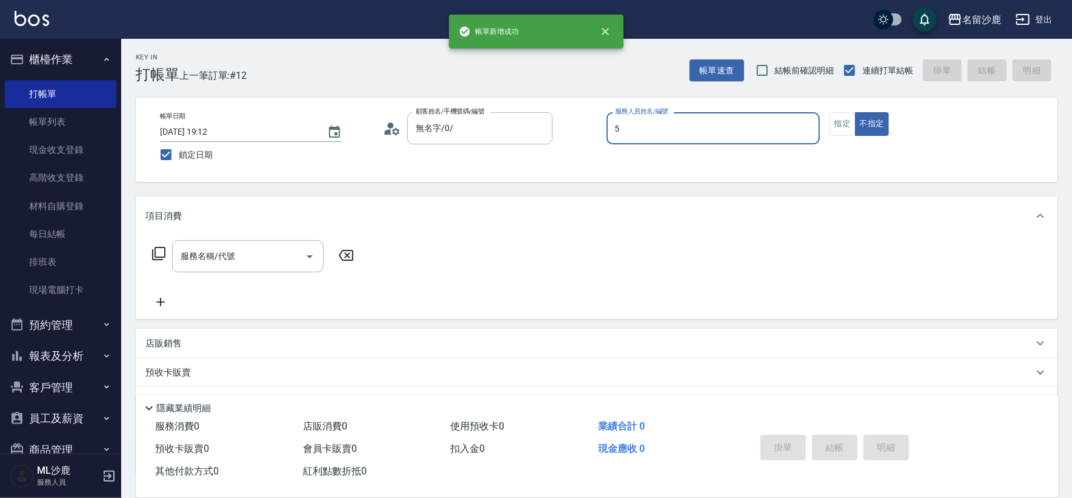
type input "謝松宸-5"
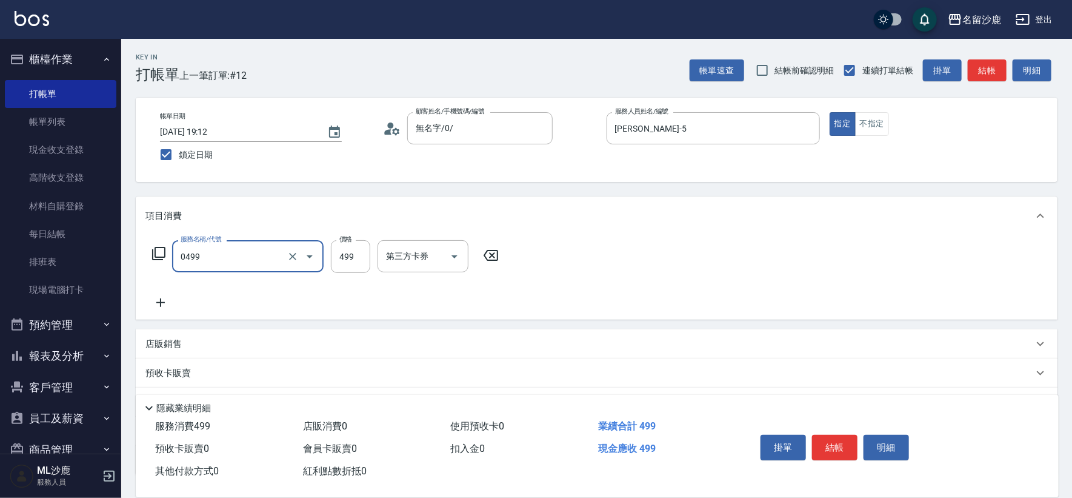
type input "伊黛莉499(0499)"
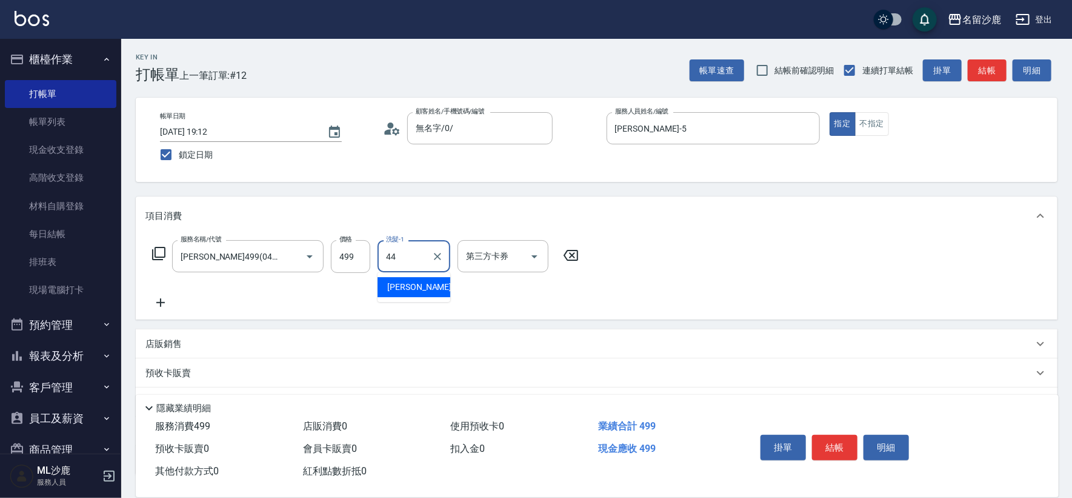
type input "蔡 雅婷-44"
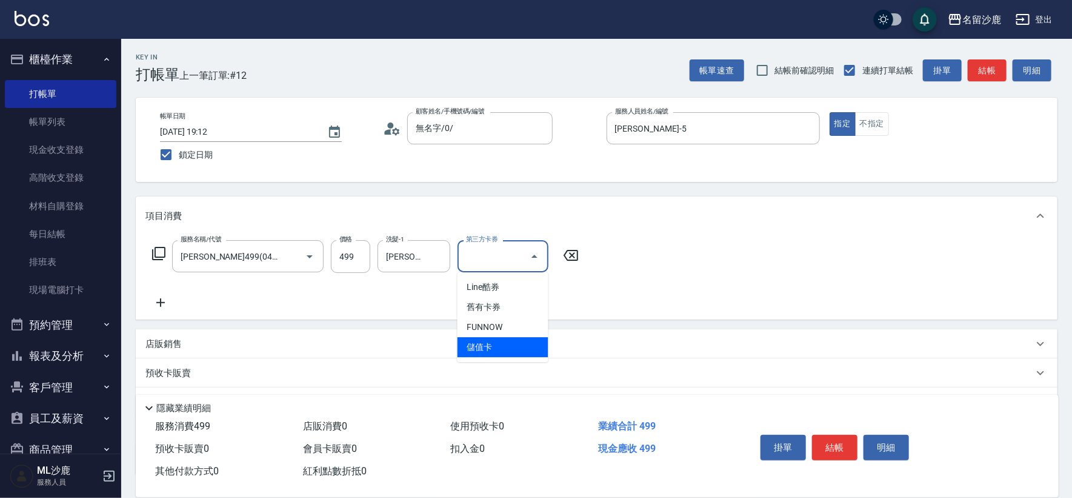
type input "儲值卡"
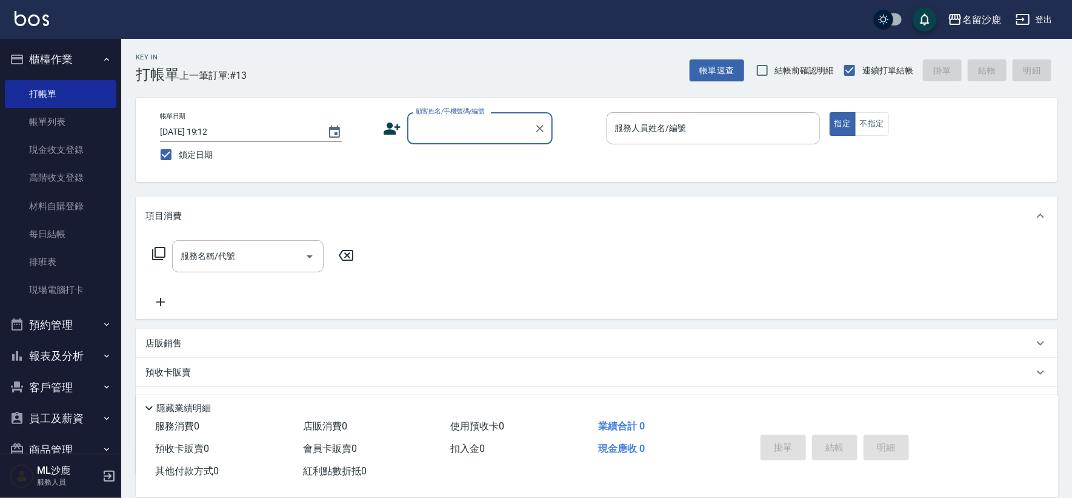
click at [69, 348] on button "報表及分析" at bounding box center [61, 356] width 112 height 32
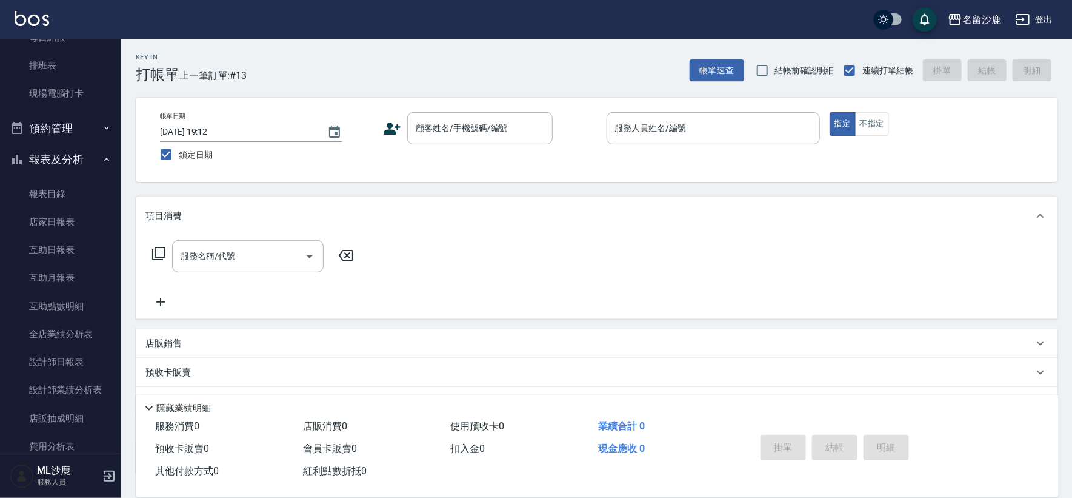
scroll to position [316, 0]
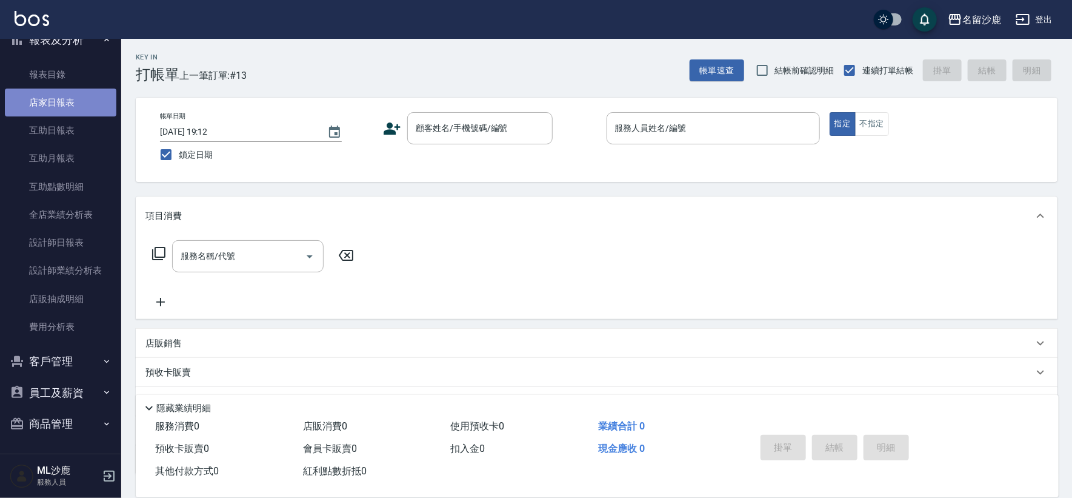
click at [78, 112] on link "店家日報表" at bounding box center [61, 102] width 112 height 28
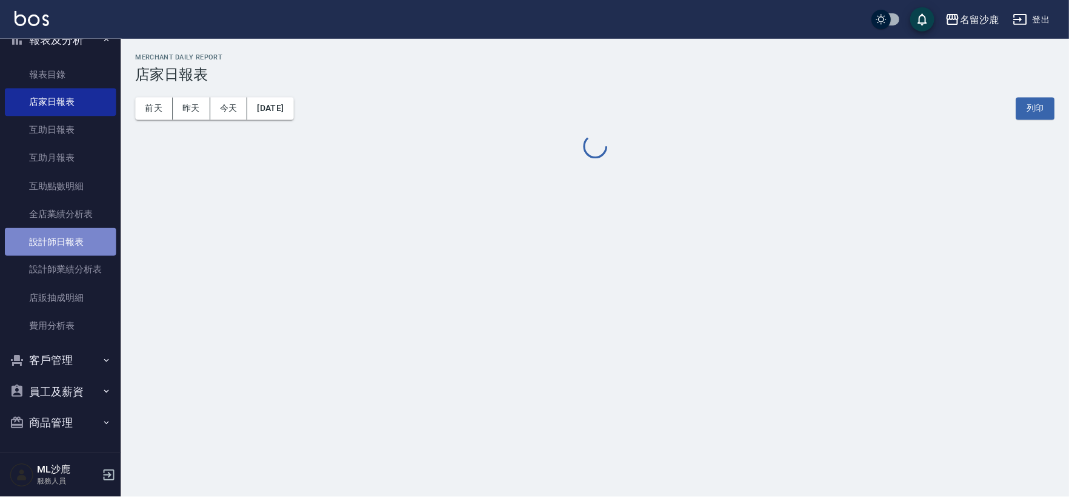
click at [66, 245] on link "設計師日報表" at bounding box center [61, 242] width 112 height 28
